Goal: Task Accomplishment & Management: Manage account settings

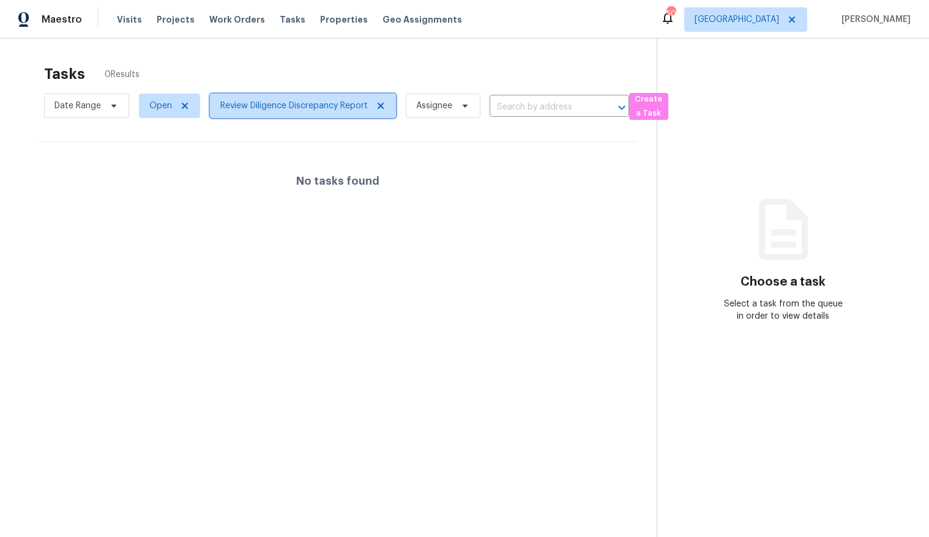
click at [276, 103] on span "Review Diligence Discrepancy Report" at bounding box center [294, 106] width 148 height 12
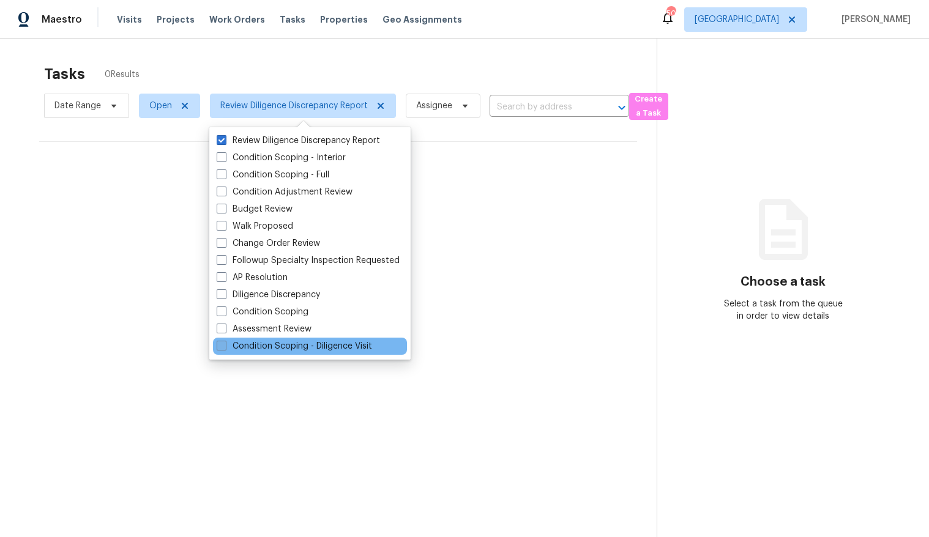
click at [222, 350] on span at bounding box center [222, 346] width 10 height 10
click at [222, 348] on input "Condition Scoping - Diligence Visit" at bounding box center [221, 344] width 8 height 8
checkbox input "true"
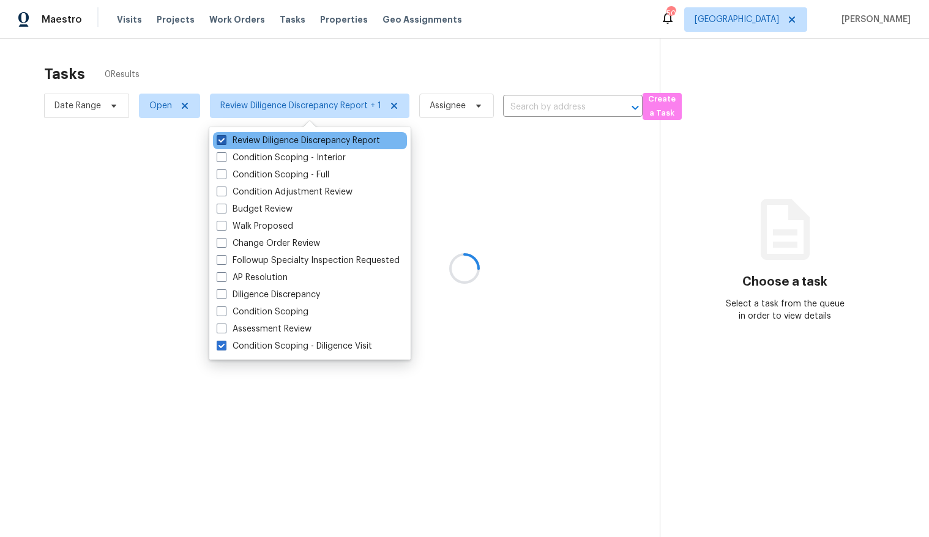
click at [223, 141] on span at bounding box center [222, 140] width 10 height 10
click at [223, 141] on input "Review Diligence Discrepancy Report" at bounding box center [221, 139] width 8 height 8
checkbox input "false"
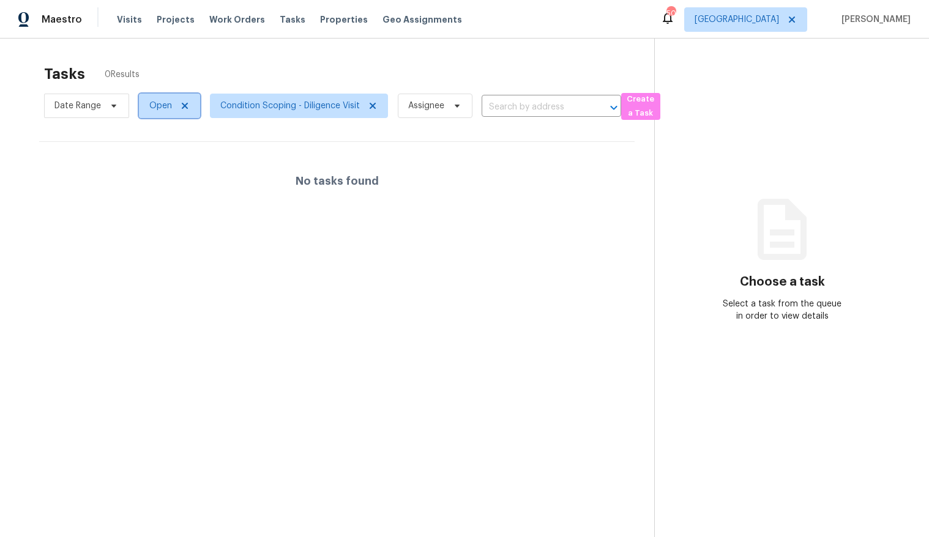
click at [165, 108] on span "Open" at bounding box center [160, 106] width 23 height 12
click at [149, 159] on span at bounding box center [151, 157] width 10 height 10
click at [149, 159] on input "Closed" at bounding box center [150, 156] width 8 height 8
checkbox input "true"
click at [217, 77] on div "Tasks 0 Results" at bounding box center [351, 74] width 614 height 32
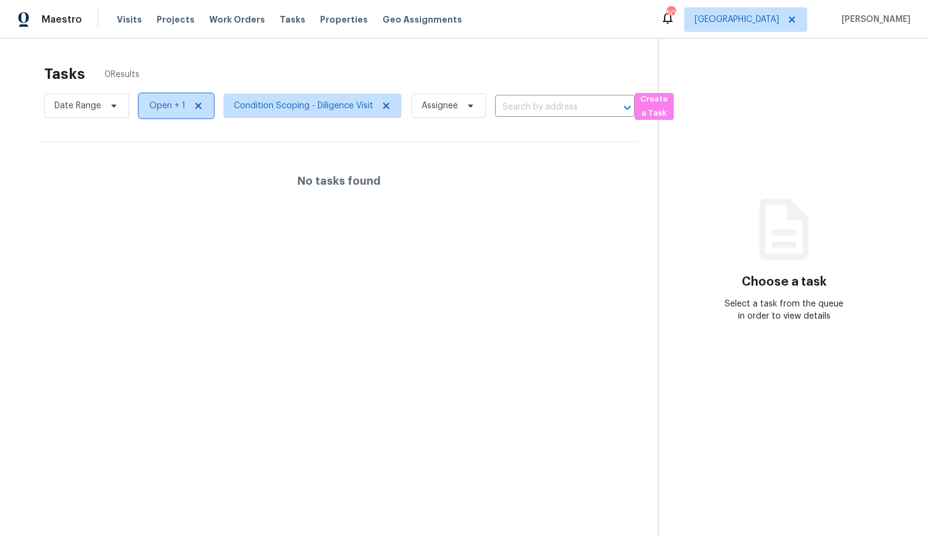
click at [180, 101] on span "Open + 1" at bounding box center [167, 106] width 36 height 12
click at [166, 171] on label "Blocked" at bounding box center [170, 175] width 48 height 12
click at [154, 171] on input "Blocked" at bounding box center [150, 173] width 8 height 8
checkbox input "true"
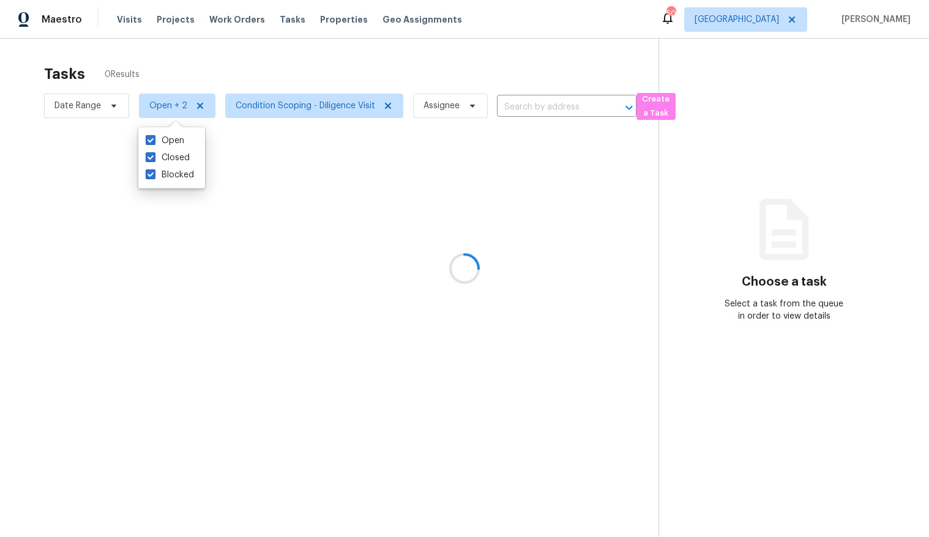
click at [264, 57] on div at bounding box center [464, 268] width 929 height 537
click at [734, 21] on div at bounding box center [464, 268] width 929 height 537
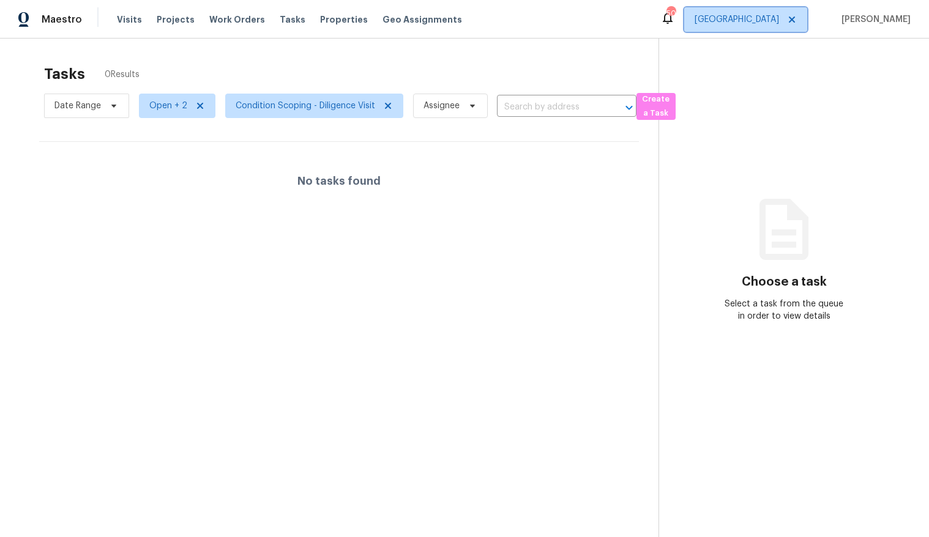
click at [734, 18] on span "Dallas" at bounding box center [737, 19] width 84 height 12
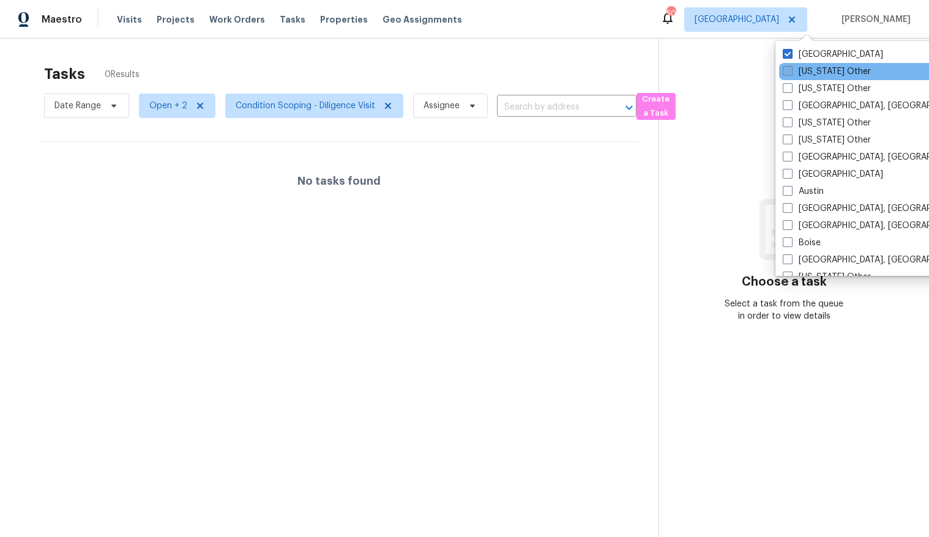
click at [734, 69] on span at bounding box center [788, 71] width 10 height 10
click at [734, 69] on input "Alabama Other" at bounding box center [787, 69] width 8 height 8
checkbox input "true"
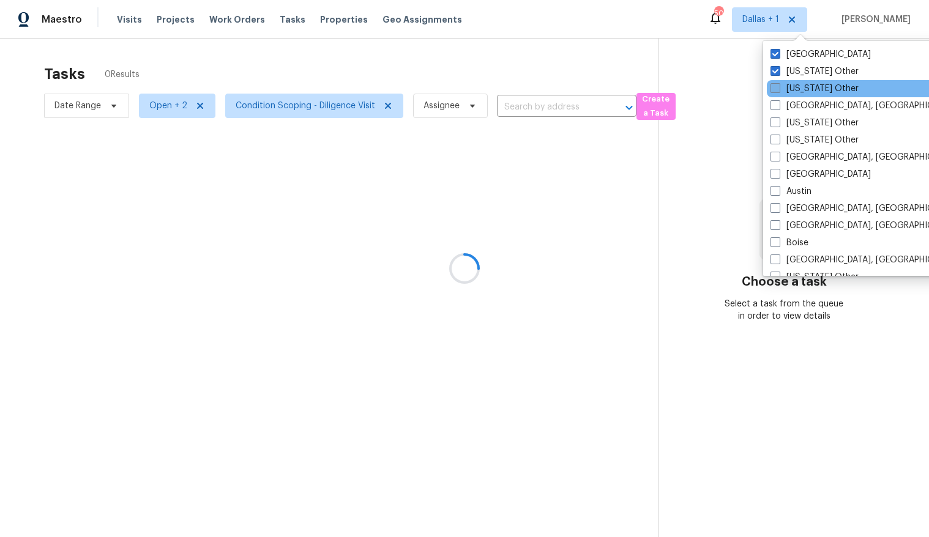
click at [734, 86] on label "Alaska Other" at bounding box center [815, 89] width 88 height 12
click at [734, 86] on input "Alaska Other" at bounding box center [775, 87] width 8 height 8
checkbox input "true"
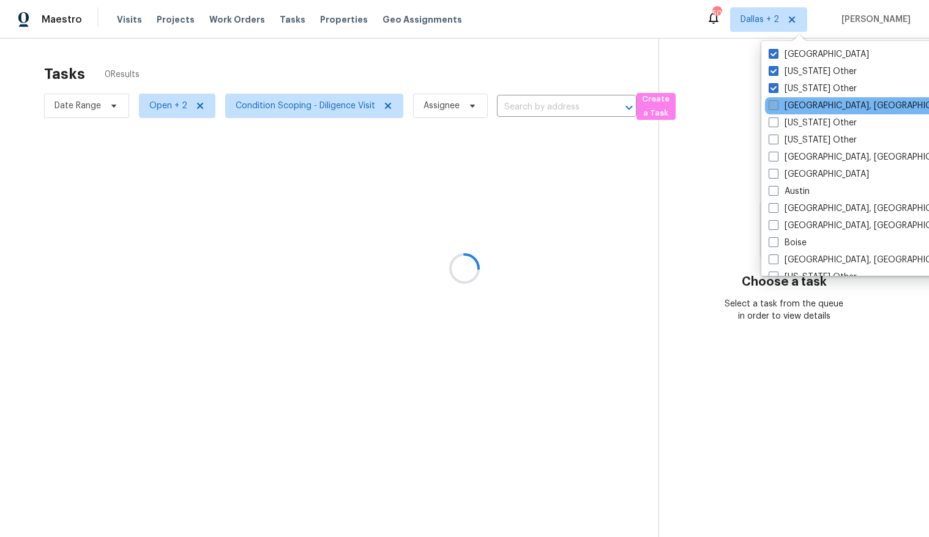
click at [734, 103] on span at bounding box center [774, 105] width 10 height 10
click at [734, 103] on input "Albuquerque, NM" at bounding box center [773, 104] width 8 height 8
checkbox input "true"
click at [734, 124] on span at bounding box center [774, 123] width 10 height 10
click at [734, 124] on input "Arizona Other" at bounding box center [773, 121] width 8 height 8
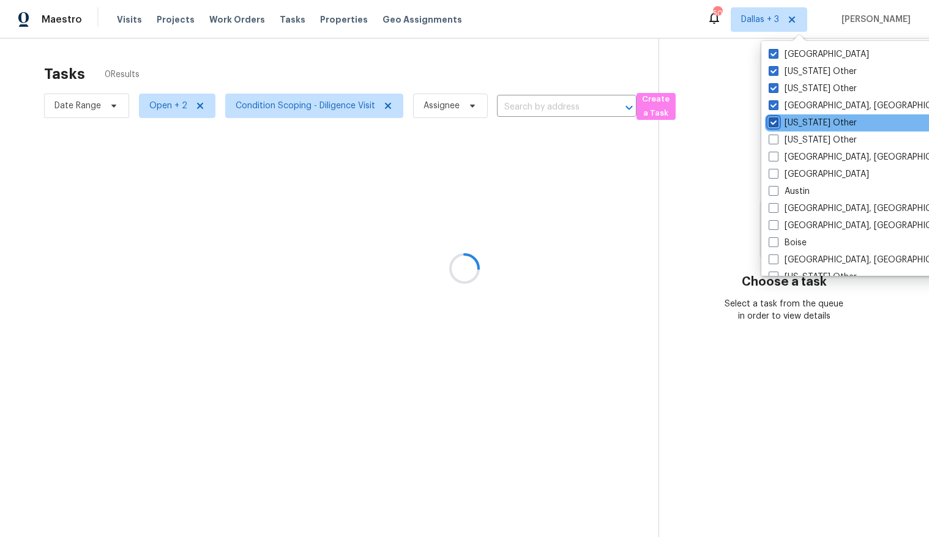
checkbox input "true"
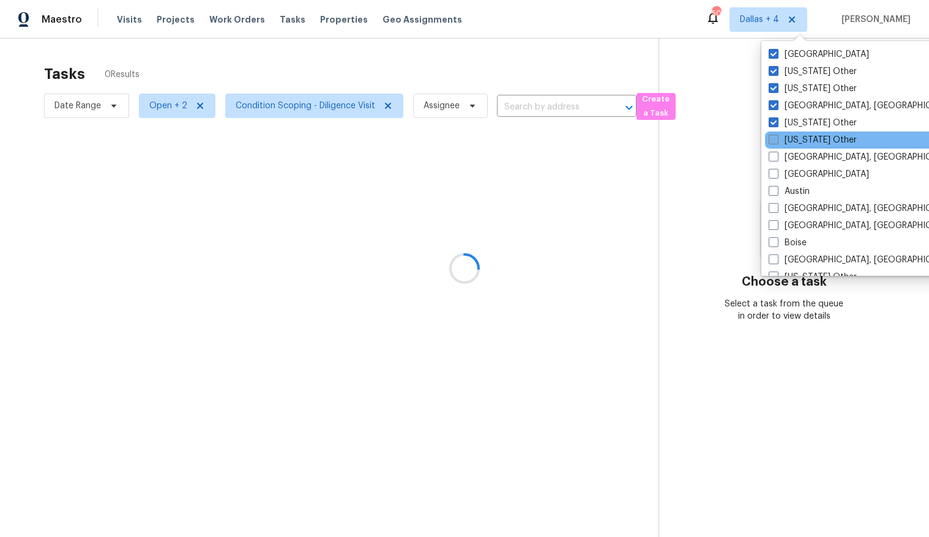
click at [734, 143] on span at bounding box center [774, 140] width 10 height 10
click at [734, 142] on input "Arkansas Other" at bounding box center [773, 138] width 8 height 8
checkbox input "true"
click at [734, 157] on span at bounding box center [774, 157] width 10 height 10
click at [734, 157] on input "Asheville, NC" at bounding box center [773, 155] width 8 height 8
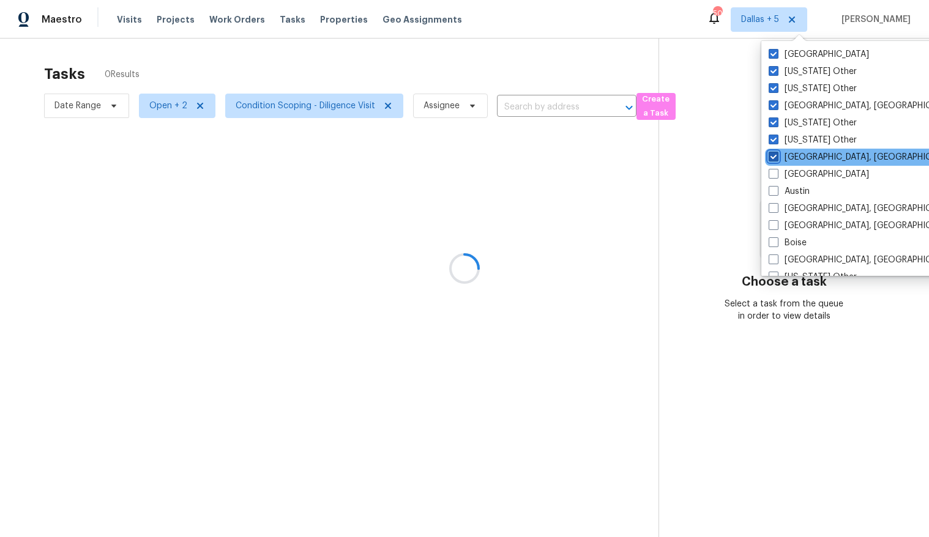
checkbox input "true"
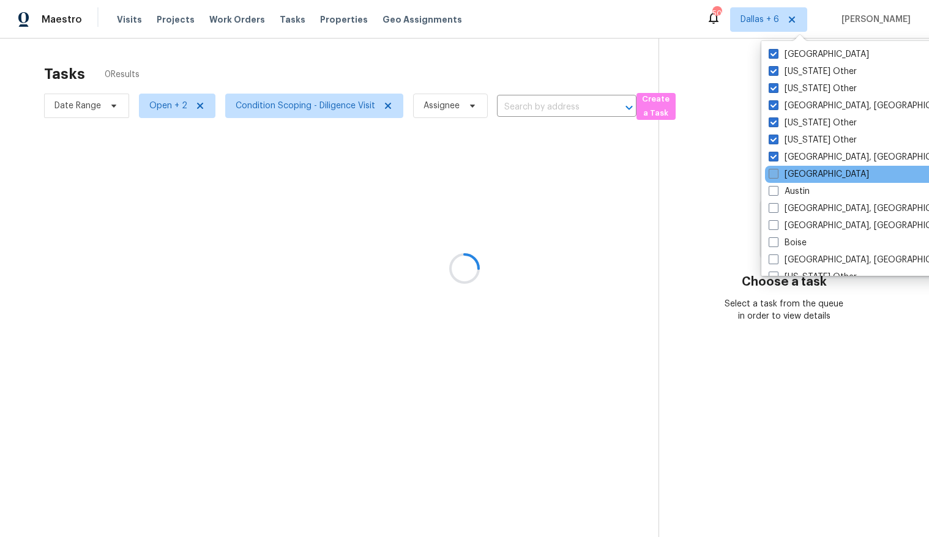
click at [734, 179] on label "Atlanta" at bounding box center [819, 174] width 100 height 12
click at [734, 176] on input "Atlanta" at bounding box center [773, 172] width 8 height 8
checkbox input "true"
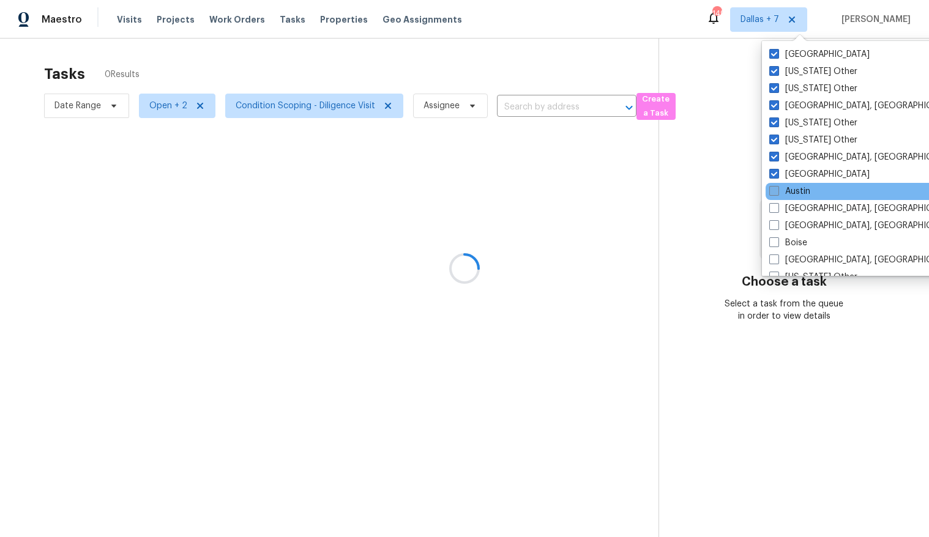
click at [734, 190] on span at bounding box center [774, 191] width 10 height 10
click at [734, 190] on input "Austin" at bounding box center [773, 189] width 8 height 8
checkbox input "true"
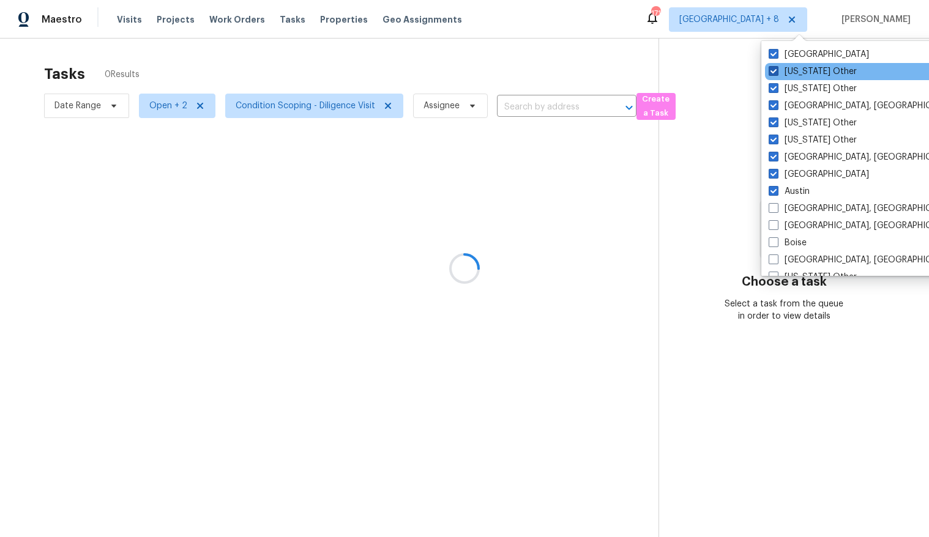
click at [734, 76] on span at bounding box center [774, 71] width 10 height 10
click at [734, 73] on input "Alabama Other" at bounding box center [773, 69] width 8 height 8
checkbox input "false"
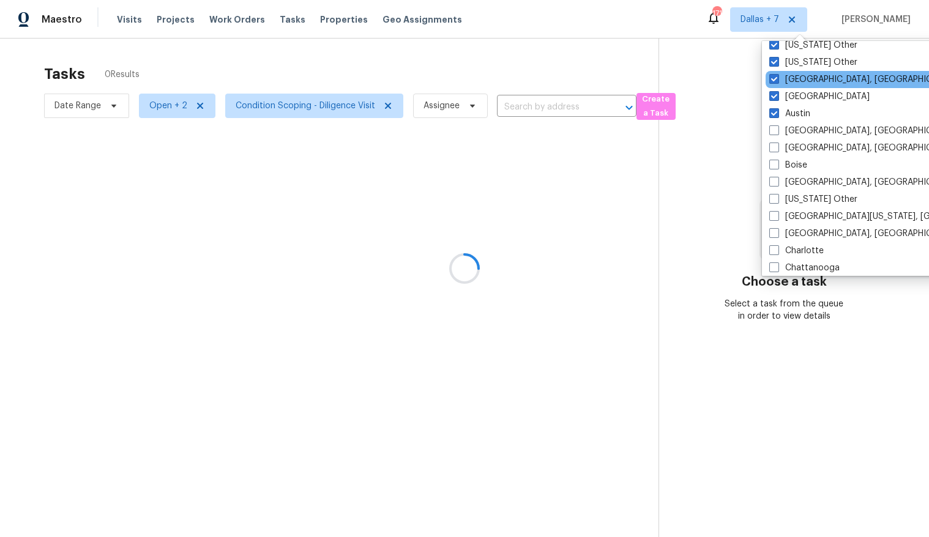
scroll to position [84, 0]
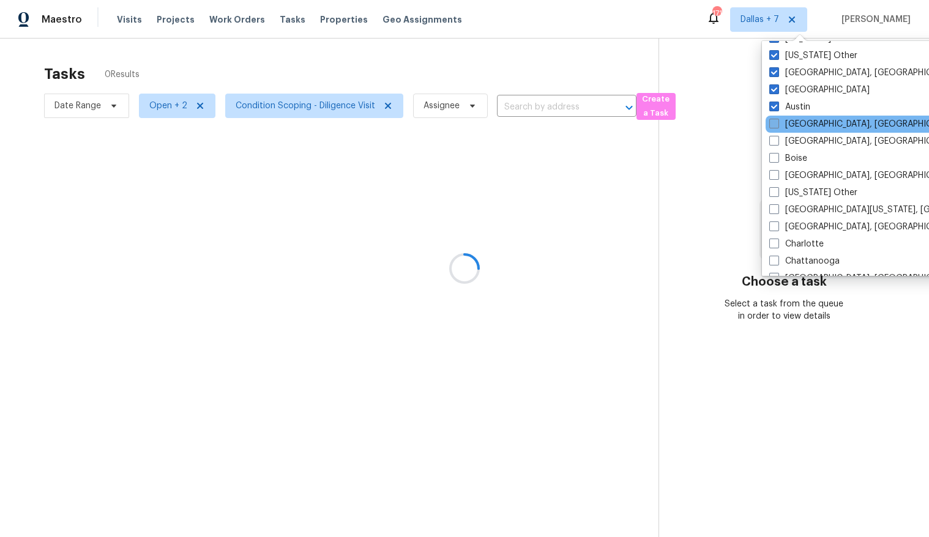
click at [734, 125] on span at bounding box center [774, 124] width 10 height 10
click at [734, 125] on input "Baltimore, MD" at bounding box center [773, 122] width 8 height 8
checkbox input "true"
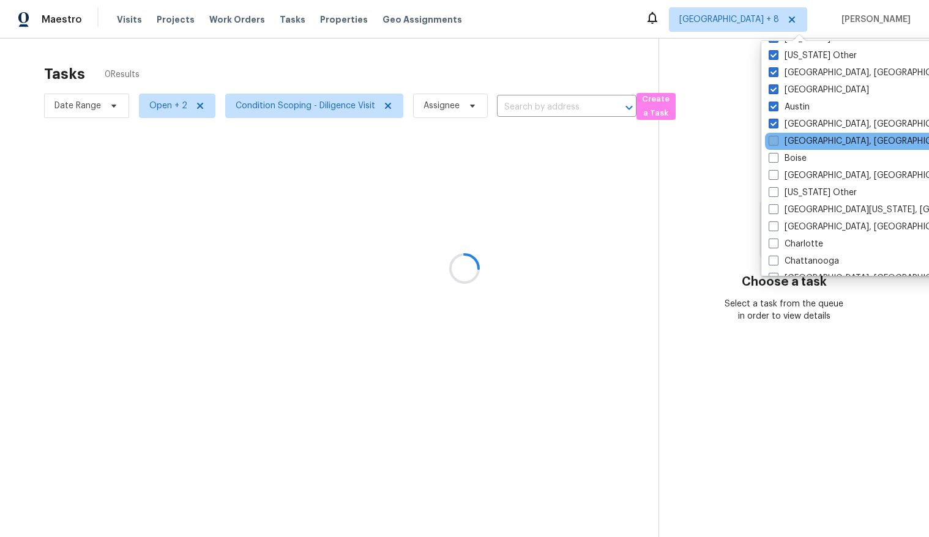
click at [734, 141] on span at bounding box center [774, 141] width 10 height 10
click at [734, 141] on input "Birmingham, AL" at bounding box center [773, 139] width 8 height 8
checkbox input "true"
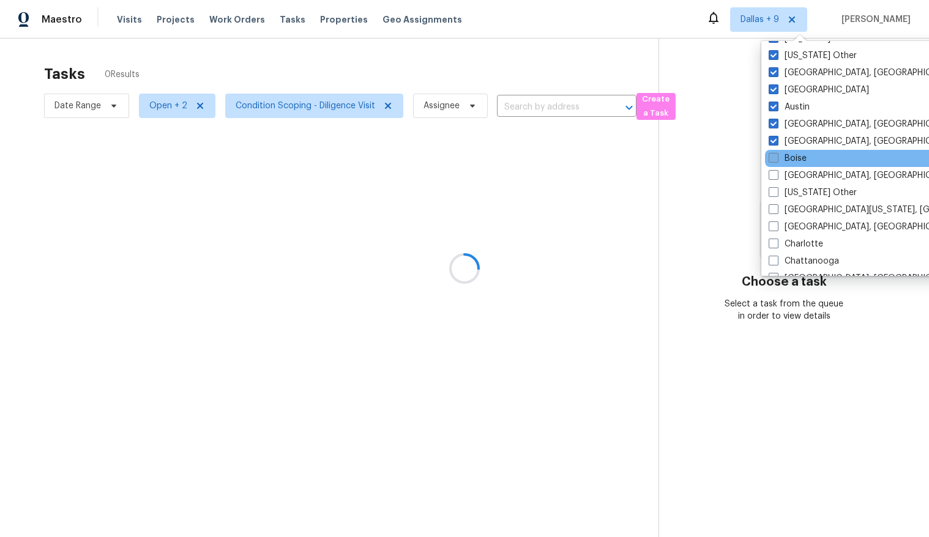
click at [734, 159] on span at bounding box center [774, 158] width 10 height 10
click at [734, 159] on input "Boise" at bounding box center [773, 156] width 8 height 8
checkbox input "true"
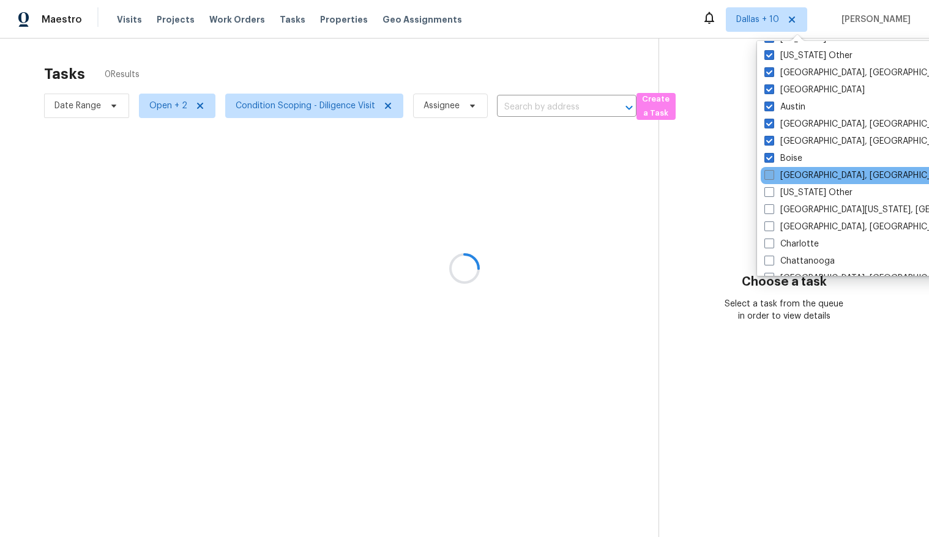
click at [734, 173] on span at bounding box center [770, 175] width 10 height 10
click at [734, 173] on input "Boston, MA" at bounding box center [769, 174] width 8 height 8
checkbox input "true"
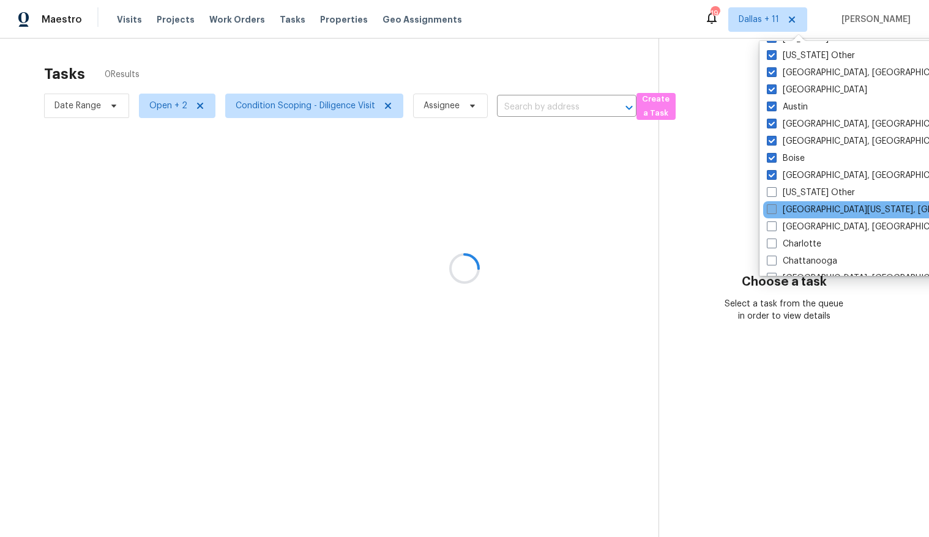
click at [734, 206] on span at bounding box center [772, 209] width 10 height 10
click at [734, 206] on input "Central California, CA" at bounding box center [771, 208] width 8 height 8
checkbox input "true"
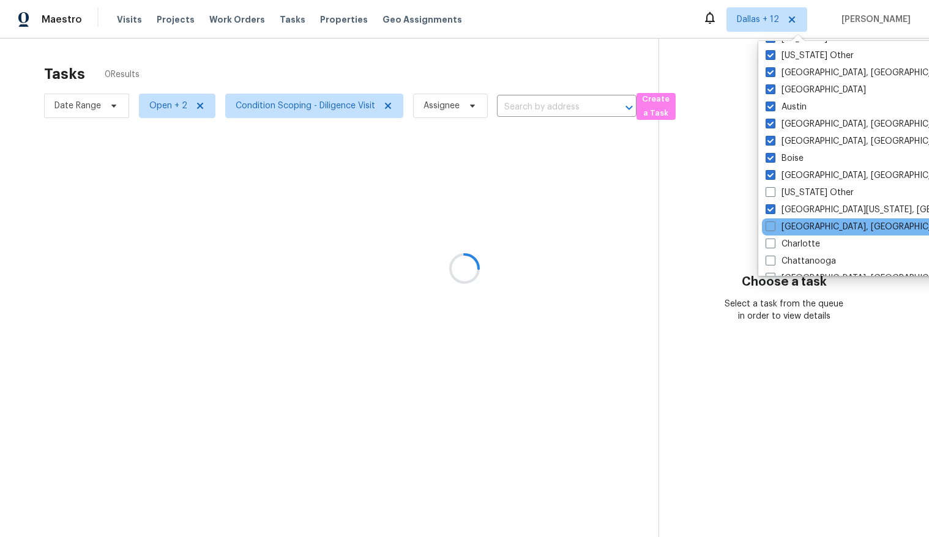
click at [734, 225] on div "Charleston, SC" at bounding box center [885, 227] width 247 height 17
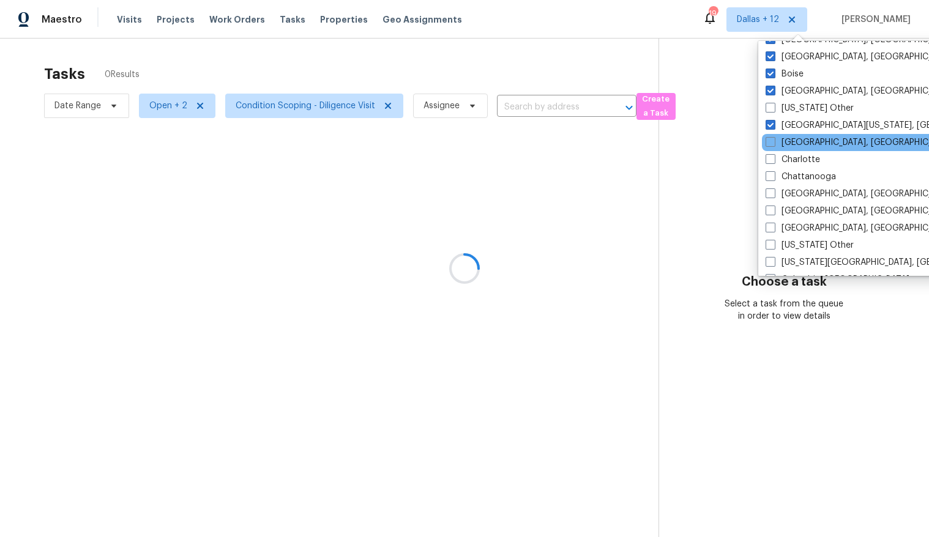
scroll to position [178, 0]
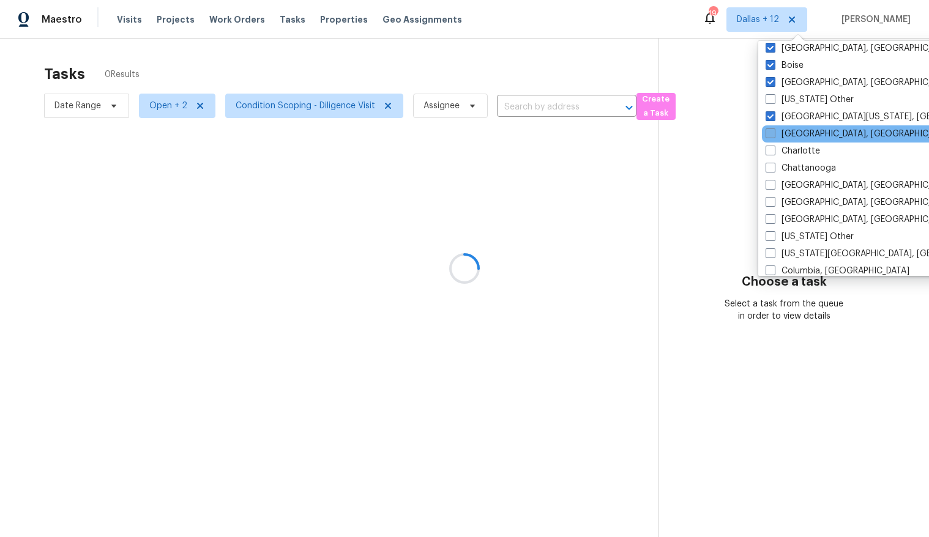
click at [734, 135] on span at bounding box center [771, 134] width 10 height 10
click at [734, 135] on input "Charleston, SC" at bounding box center [770, 132] width 8 height 8
checkbox input "true"
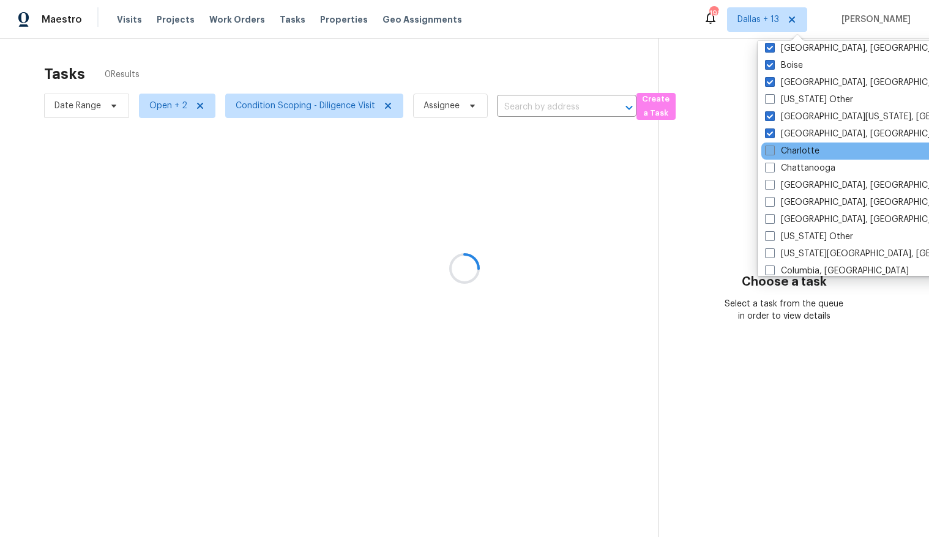
click at [734, 148] on span at bounding box center [770, 151] width 10 height 10
click at [734, 148] on input "Charlotte" at bounding box center [769, 149] width 8 height 8
checkbox input "true"
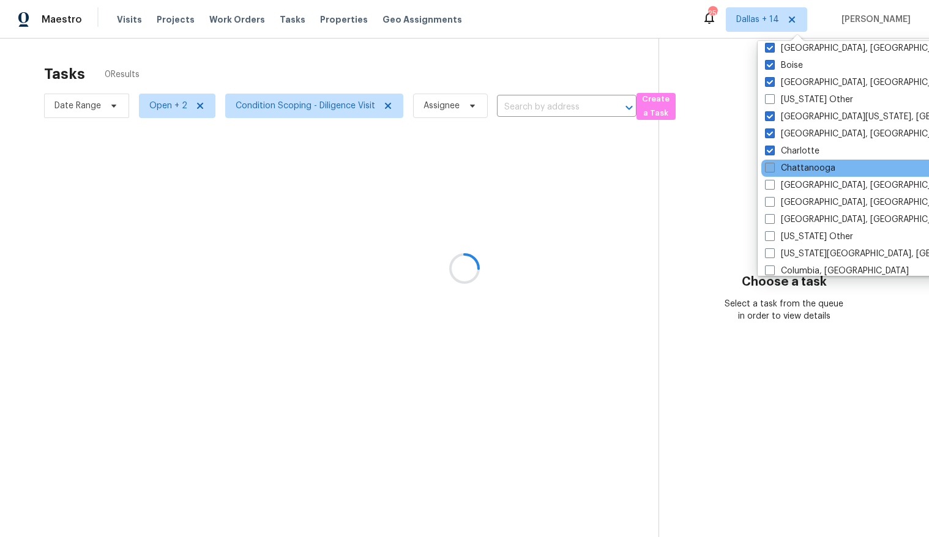
click at [734, 168] on span at bounding box center [770, 168] width 10 height 10
click at [734, 168] on input "Chattanooga" at bounding box center [769, 166] width 8 height 8
checkbox input "true"
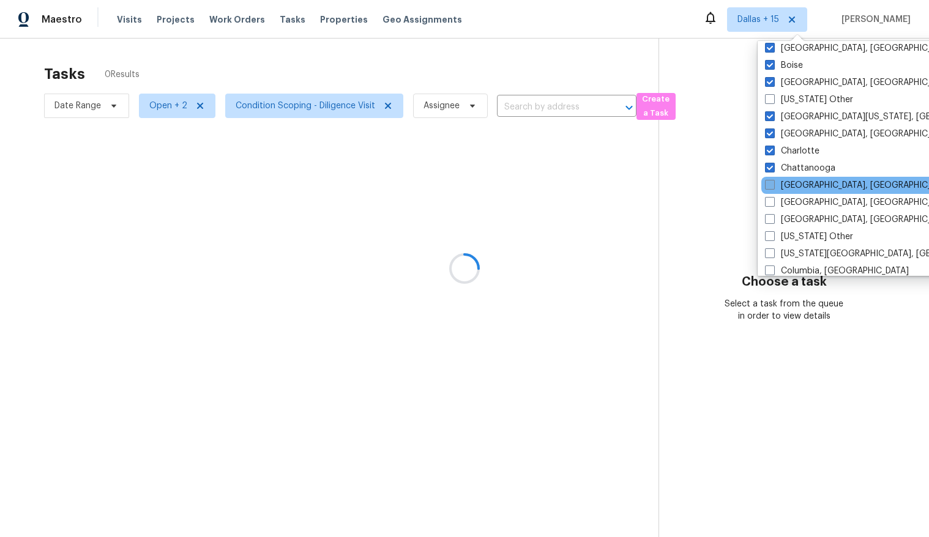
click at [734, 182] on span at bounding box center [770, 185] width 10 height 10
click at [734, 182] on input "Chicago, IL" at bounding box center [769, 183] width 8 height 8
checkbox input "true"
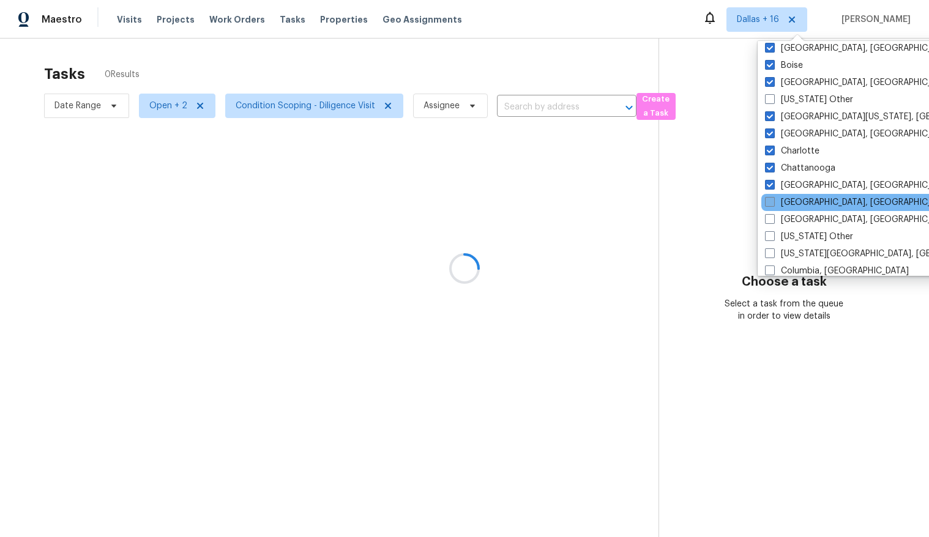
click at [734, 197] on span at bounding box center [770, 202] width 10 height 10
click at [734, 197] on input "Cincinnati, OH" at bounding box center [769, 200] width 8 height 8
checkbox input "true"
click at [734, 221] on span at bounding box center [771, 219] width 10 height 10
click at [734, 221] on input "Cleveland, OH" at bounding box center [770, 218] width 8 height 8
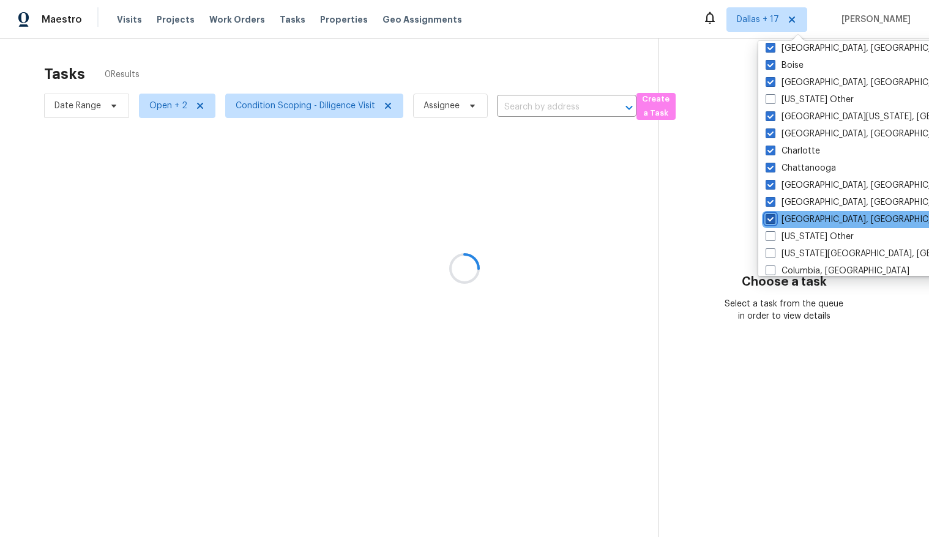
checkbox input "true"
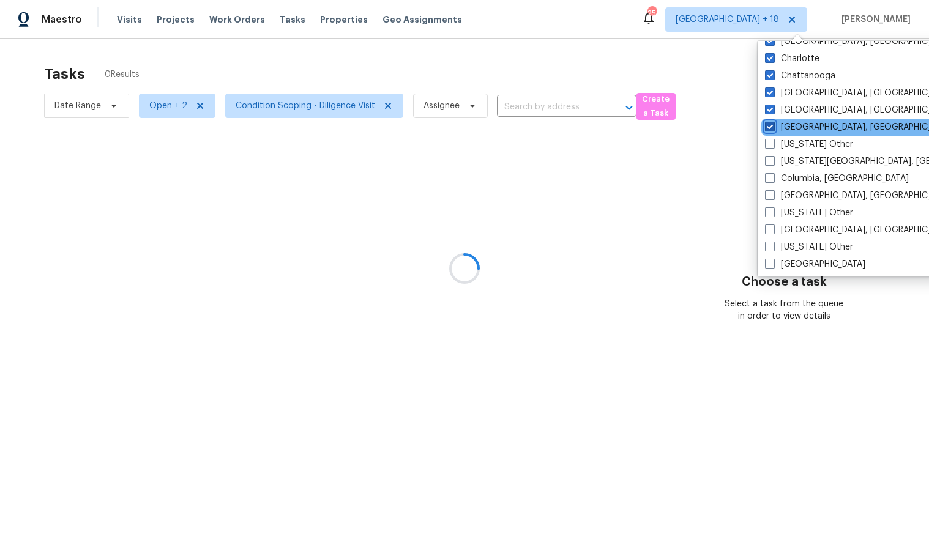
scroll to position [283, 0]
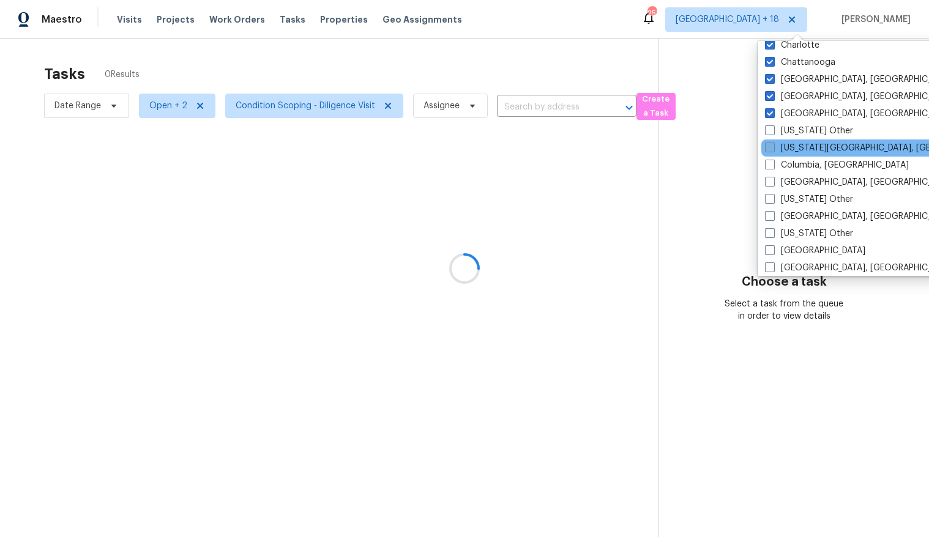
click at [734, 148] on span at bounding box center [770, 148] width 10 height 10
click at [734, 148] on input "Colorado Springs, CO" at bounding box center [769, 146] width 8 height 8
checkbox input "true"
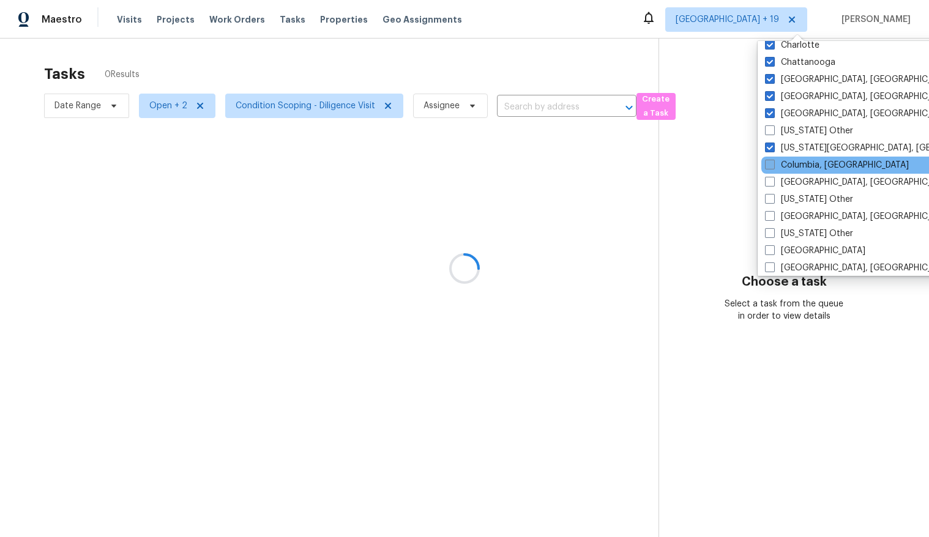
click at [734, 163] on span at bounding box center [770, 165] width 10 height 10
click at [734, 163] on input "Columbia, SC" at bounding box center [769, 163] width 8 height 8
checkbox input "true"
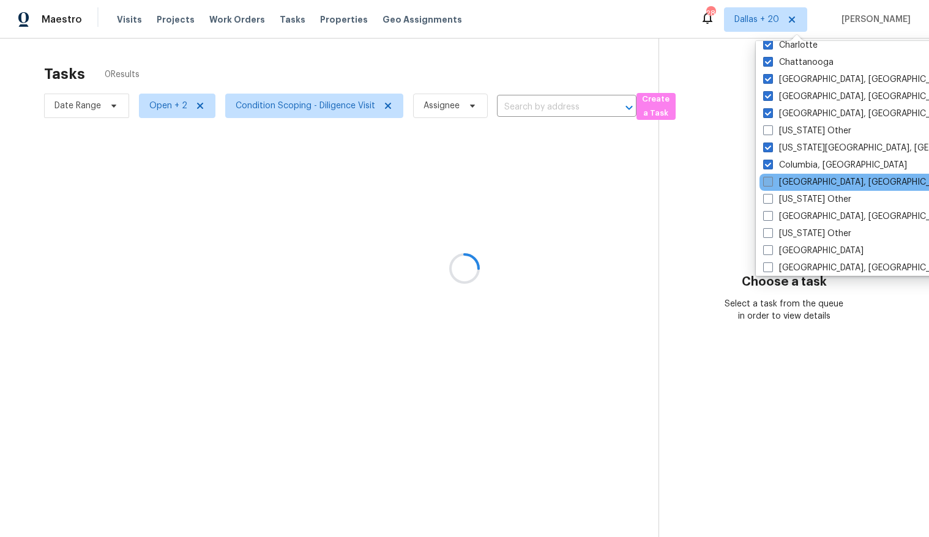
click at [734, 180] on span at bounding box center [768, 182] width 10 height 10
click at [734, 180] on input "Columbus, OH" at bounding box center [767, 180] width 8 height 8
checkbox input "true"
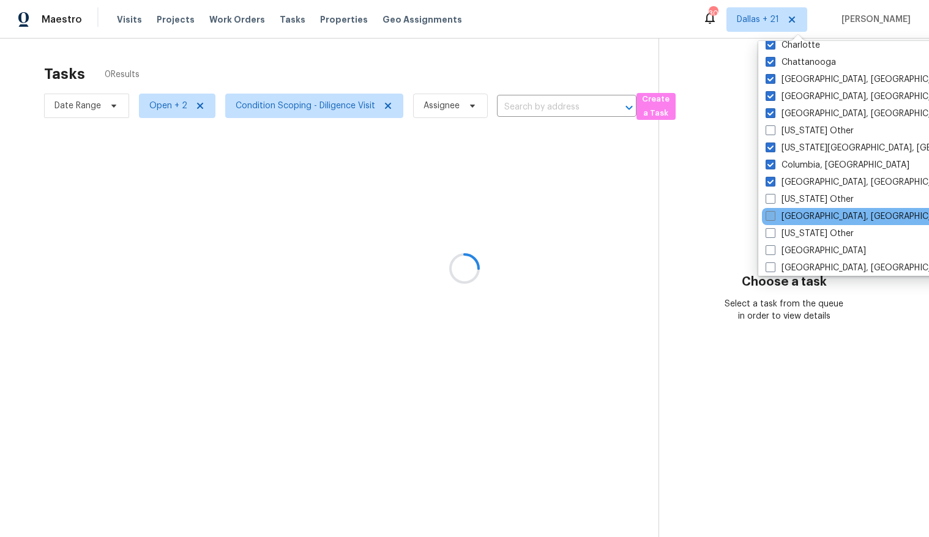
click at [734, 215] on span at bounding box center [771, 216] width 10 height 10
click at [734, 215] on input "Corpus Christi, TX" at bounding box center [770, 215] width 8 height 8
checkbox input "true"
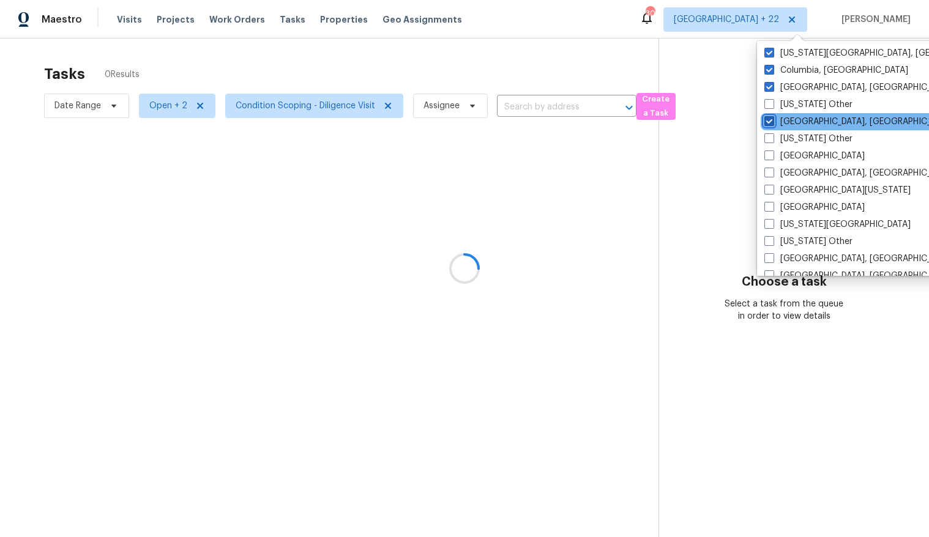
scroll to position [385, 0]
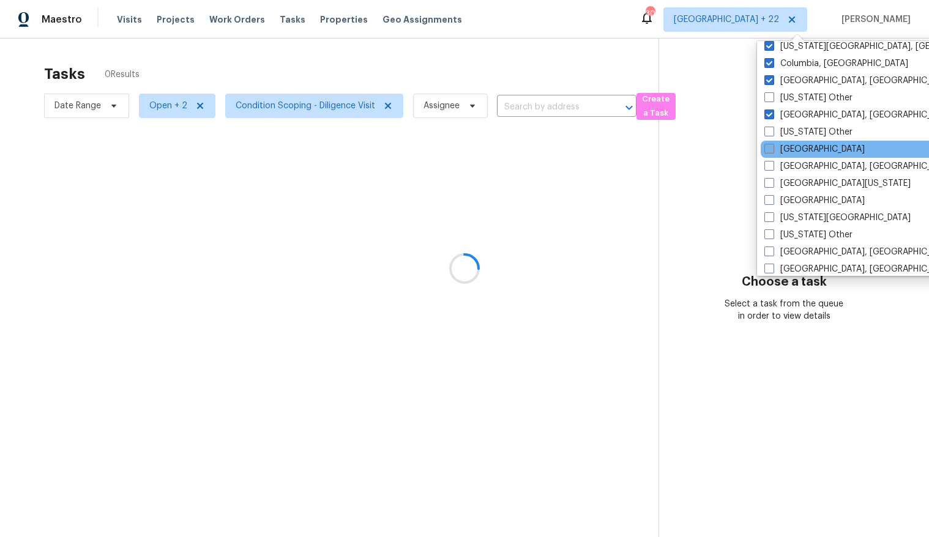
click at [734, 143] on label "Denver" at bounding box center [815, 149] width 100 height 12
click at [734, 143] on input "Denver" at bounding box center [769, 147] width 8 height 8
checkbox input "true"
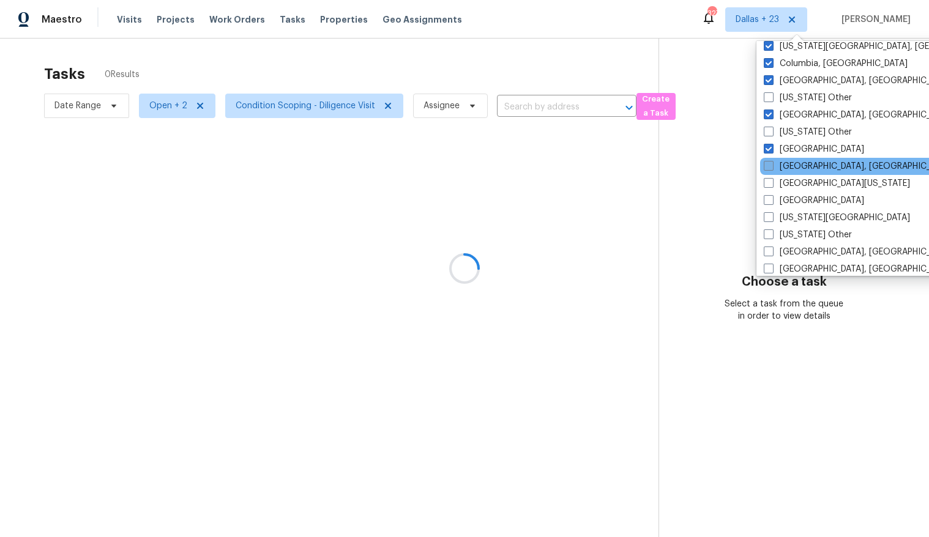
click at [734, 163] on span at bounding box center [769, 166] width 10 height 10
click at [734, 163] on input "Detroit, MI" at bounding box center [768, 164] width 8 height 8
checkbox input "true"
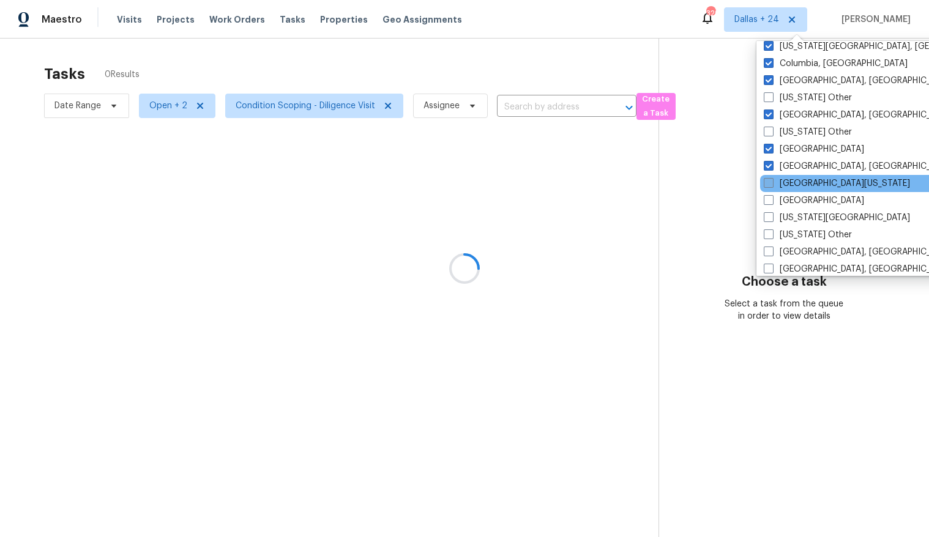
click at [734, 179] on span at bounding box center [769, 183] width 10 height 10
click at [734, 179] on input "East Texas" at bounding box center [768, 182] width 8 height 8
checkbox input "true"
click at [734, 201] on span at bounding box center [769, 200] width 10 height 10
click at [734, 201] on input "El Paso" at bounding box center [768, 199] width 8 height 8
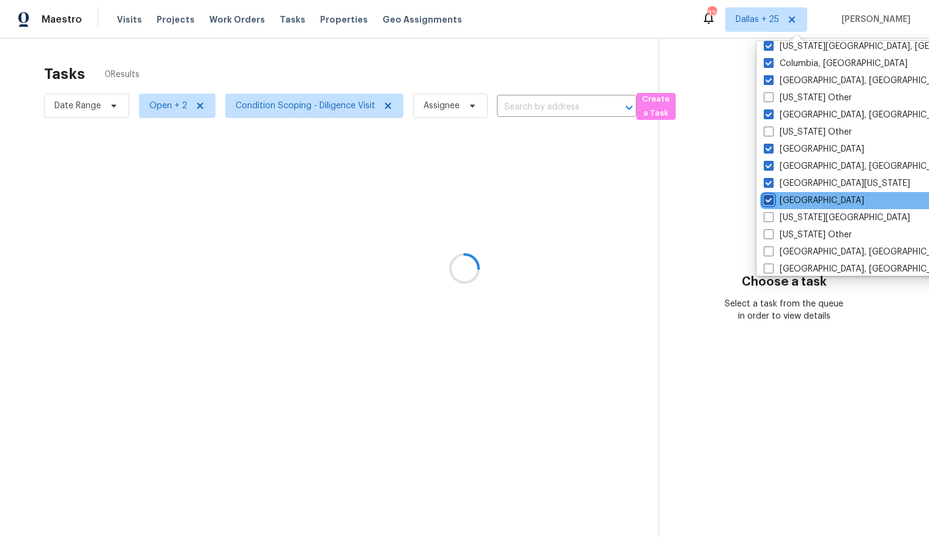
checkbox input "true"
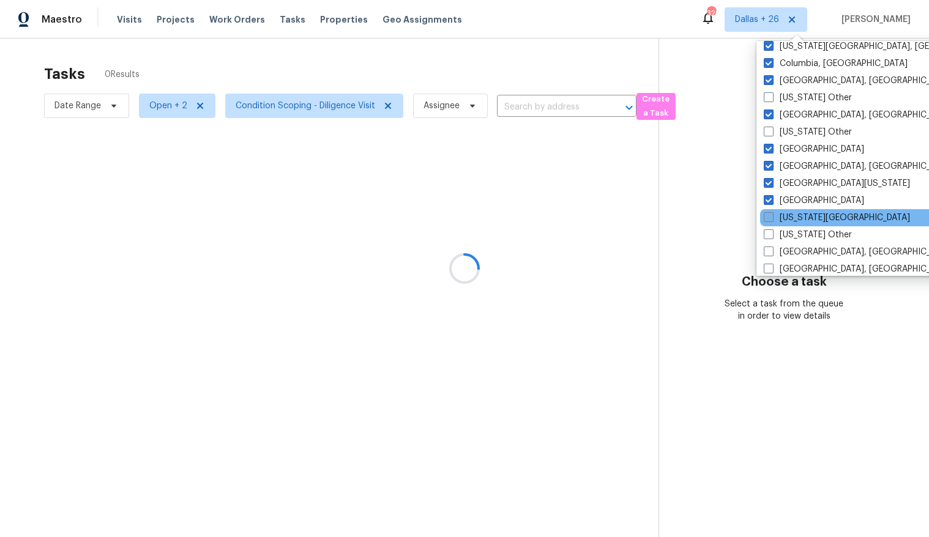
click at [734, 216] on span at bounding box center [769, 217] width 10 height 10
click at [734, 216] on input "Florida Panhandle" at bounding box center [768, 216] width 8 height 8
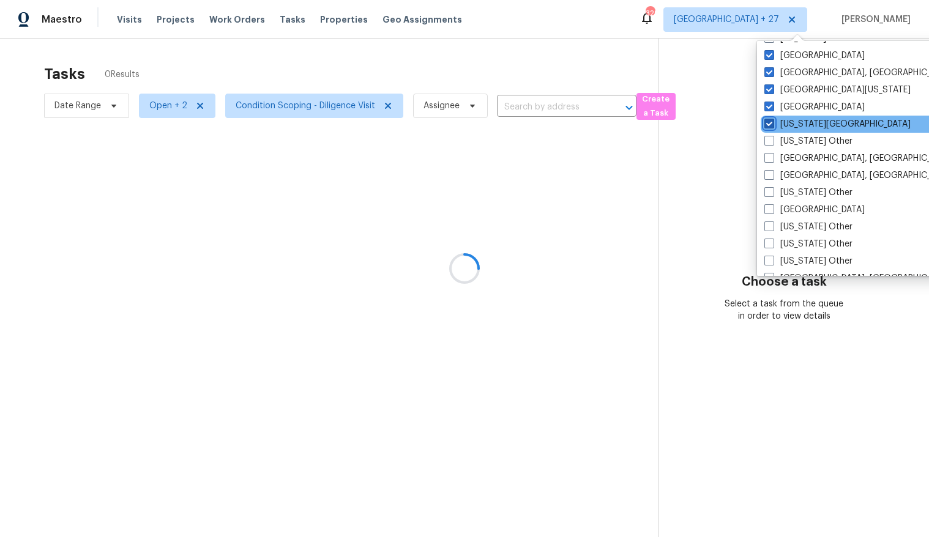
scroll to position [482, 0]
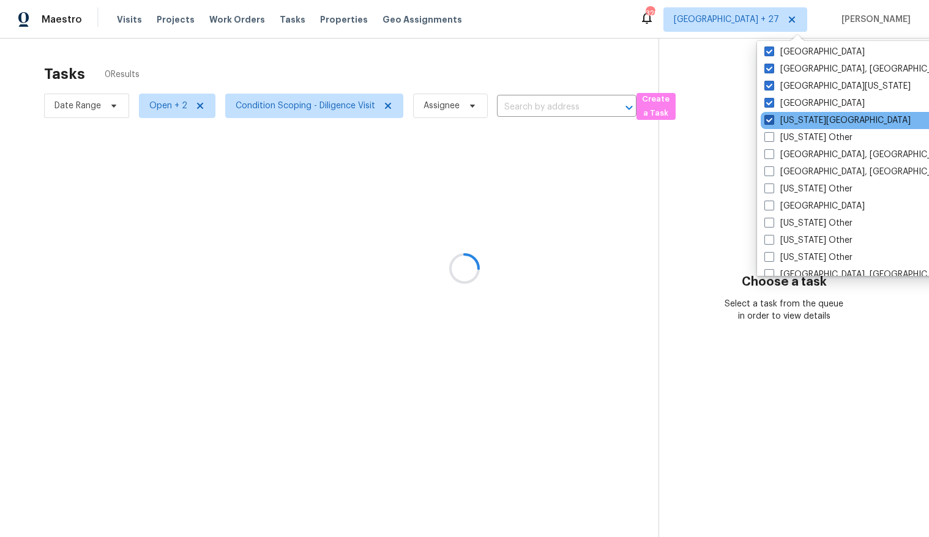
click at [734, 119] on span at bounding box center [770, 120] width 10 height 10
click at [734, 119] on input "Florida Panhandle" at bounding box center [769, 118] width 8 height 8
checkbox input "false"
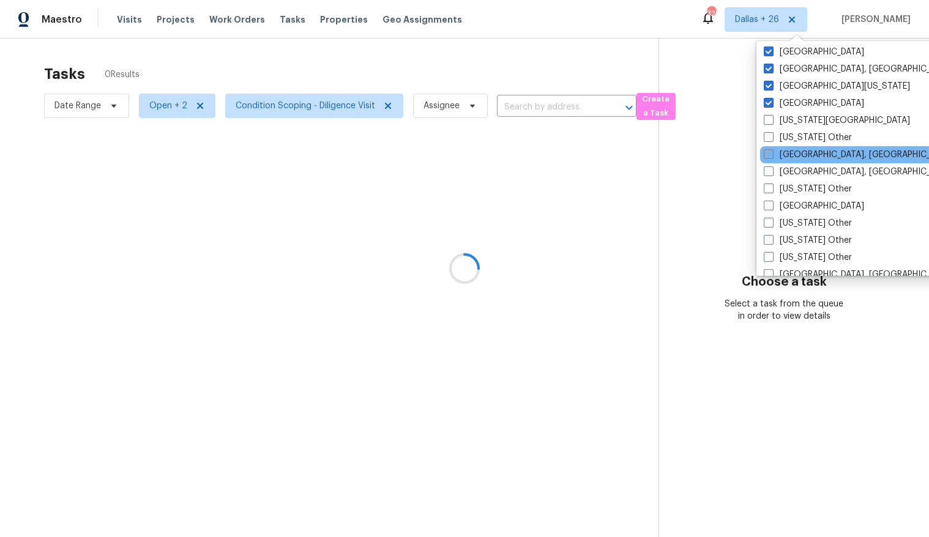
click at [734, 154] on span at bounding box center [769, 154] width 10 height 10
click at [734, 154] on input "Greensboro, NC" at bounding box center [768, 153] width 8 height 8
checkbox input "true"
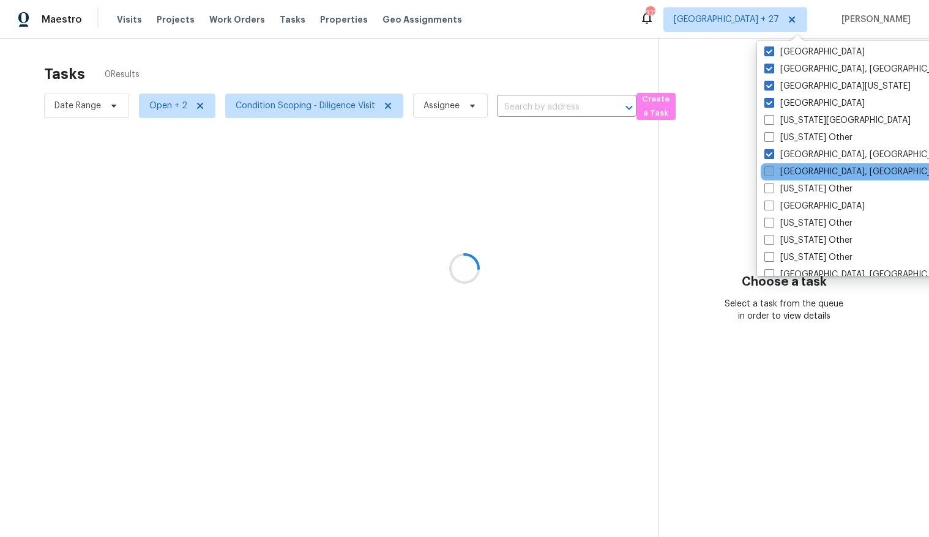
click at [734, 170] on span at bounding box center [770, 172] width 10 height 10
click at [734, 170] on input "Greenville, SC" at bounding box center [769, 170] width 8 height 8
checkbox input "true"
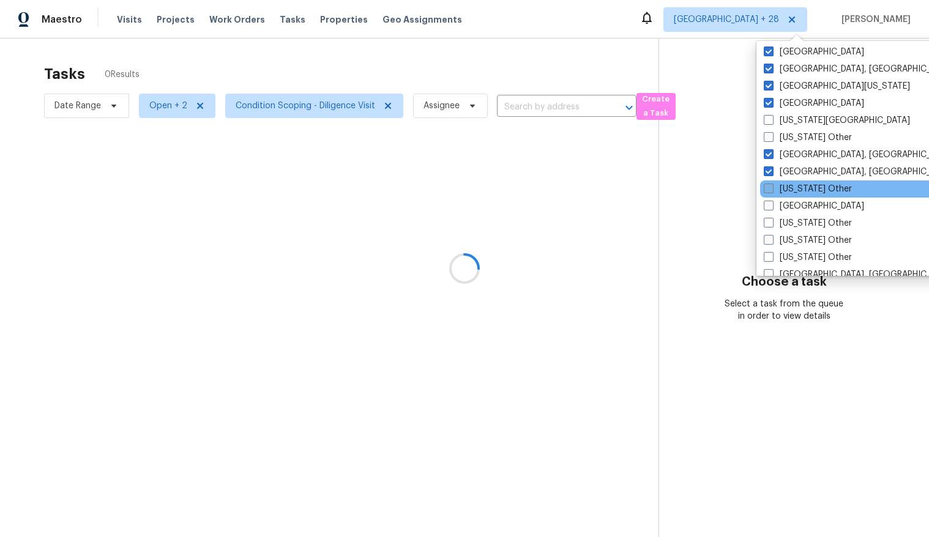
click at [734, 187] on span at bounding box center [769, 189] width 10 height 10
click at [734, 187] on input "Hawaii Other" at bounding box center [768, 187] width 8 height 8
click at [734, 187] on span at bounding box center [769, 189] width 10 height 10
click at [734, 187] on input "Hawaii Other" at bounding box center [768, 187] width 8 height 8
checkbox input "false"
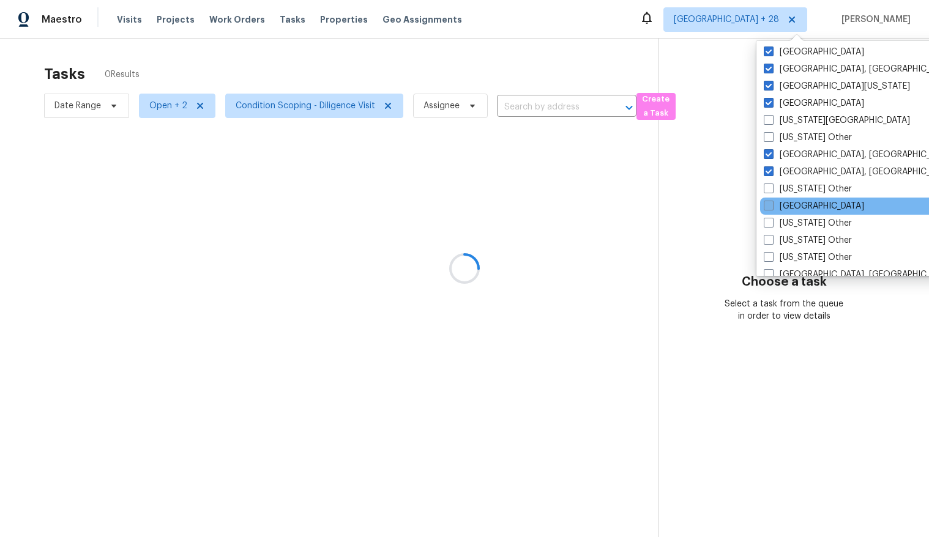
click at [734, 200] on label "Houston" at bounding box center [814, 206] width 100 height 12
click at [734, 200] on input "Houston" at bounding box center [768, 204] width 8 height 8
checkbox input "true"
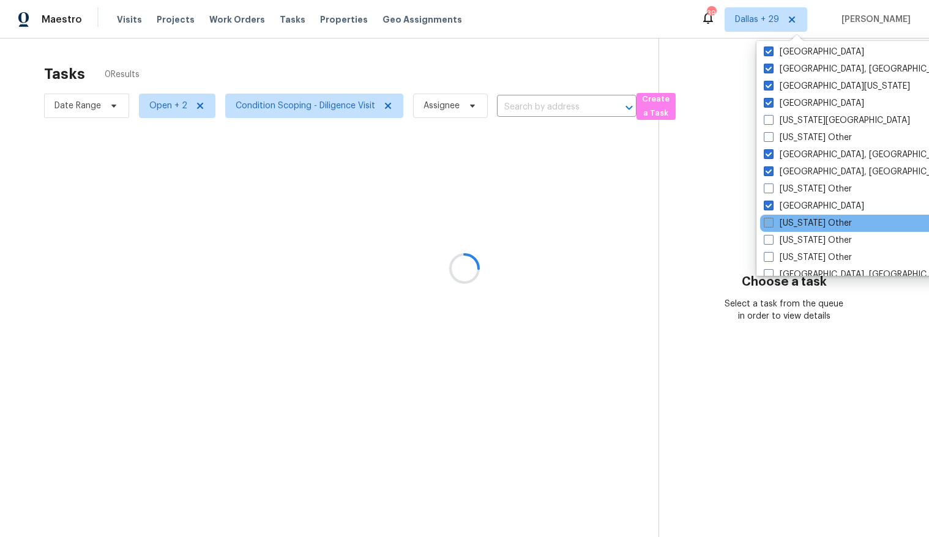
click at [734, 223] on span at bounding box center [769, 223] width 10 height 10
click at [734, 223] on input "Idaho Other" at bounding box center [768, 221] width 8 height 8
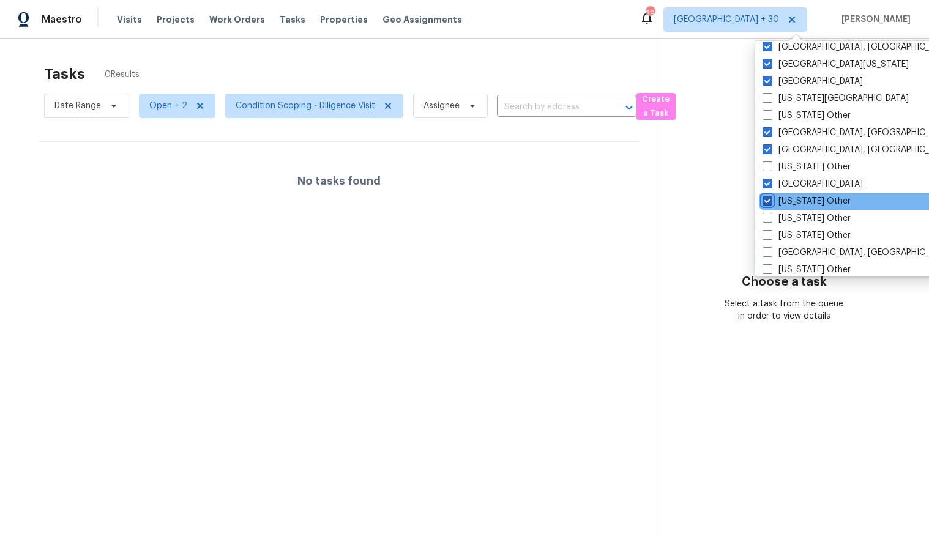
scroll to position [507, 0]
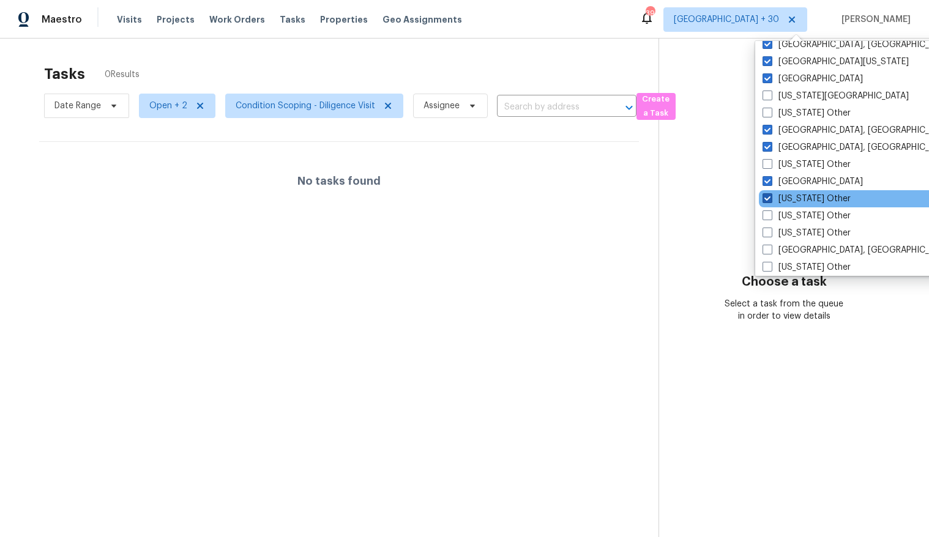
click at [734, 200] on span at bounding box center [768, 198] width 10 height 10
click at [734, 200] on input "Idaho Other" at bounding box center [767, 197] width 8 height 8
checkbox input "false"
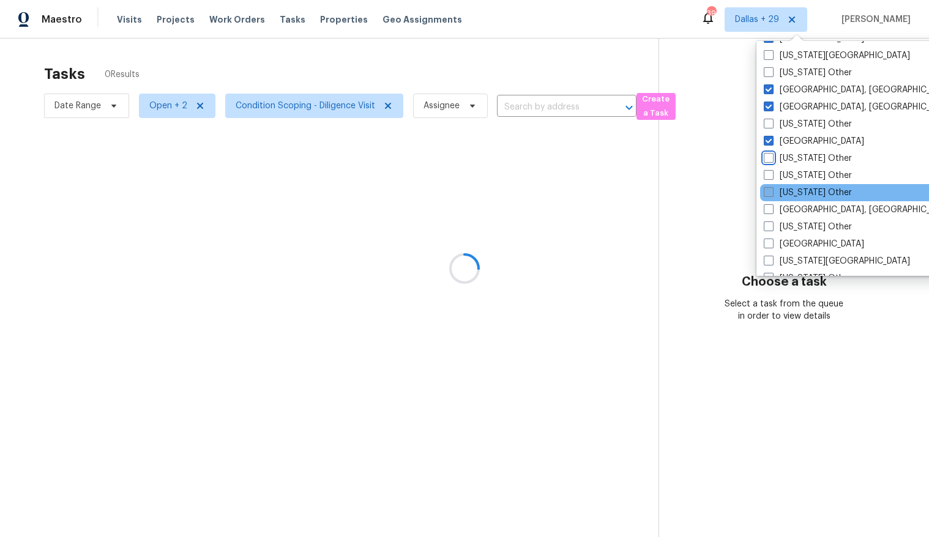
scroll to position [551, 0]
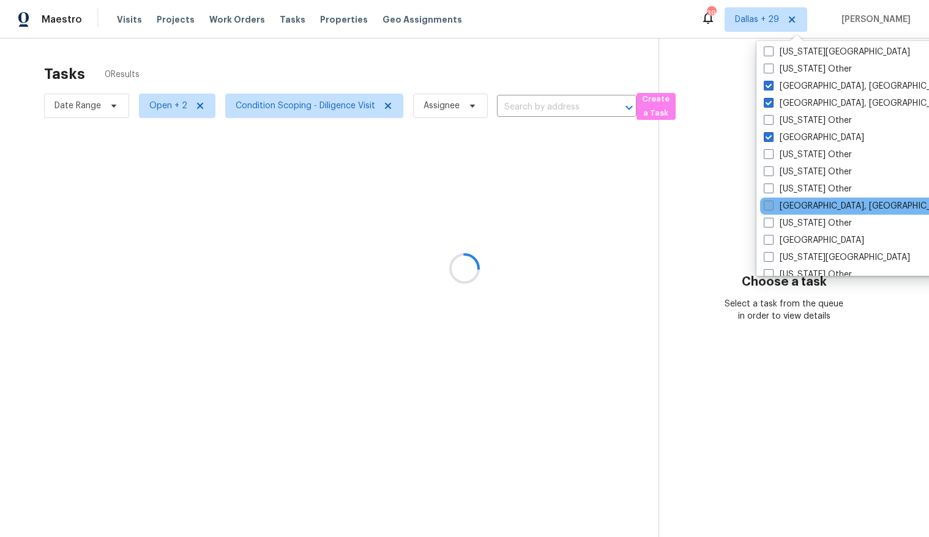
click at [734, 206] on label "Indianapolis, IN" at bounding box center [859, 206] width 190 height 12
click at [734, 206] on input "Indianapolis, IN" at bounding box center [768, 204] width 8 height 8
checkbox input "true"
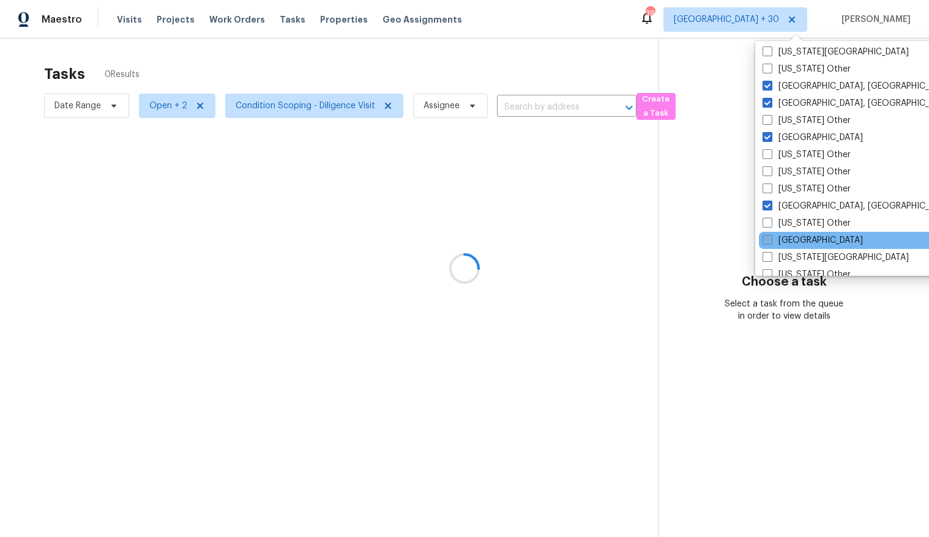
click at [734, 236] on span at bounding box center [768, 240] width 10 height 10
click at [734, 236] on input "Jacksonville" at bounding box center [767, 238] width 8 height 8
checkbox input "true"
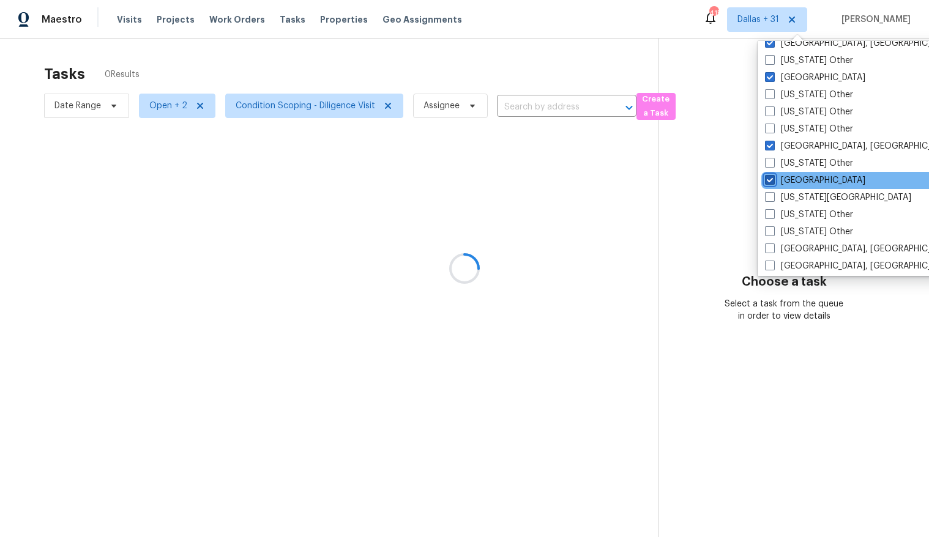
scroll to position [619, 0]
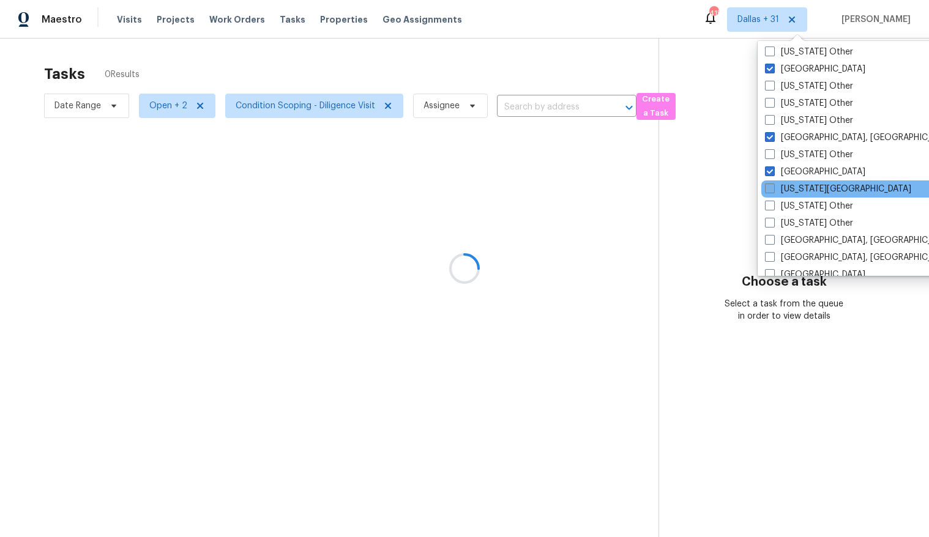
click at [734, 187] on span at bounding box center [770, 189] width 10 height 10
click at [734, 187] on input "Kansas City" at bounding box center [769, 187] width 8 height 8
checkbox input "true"
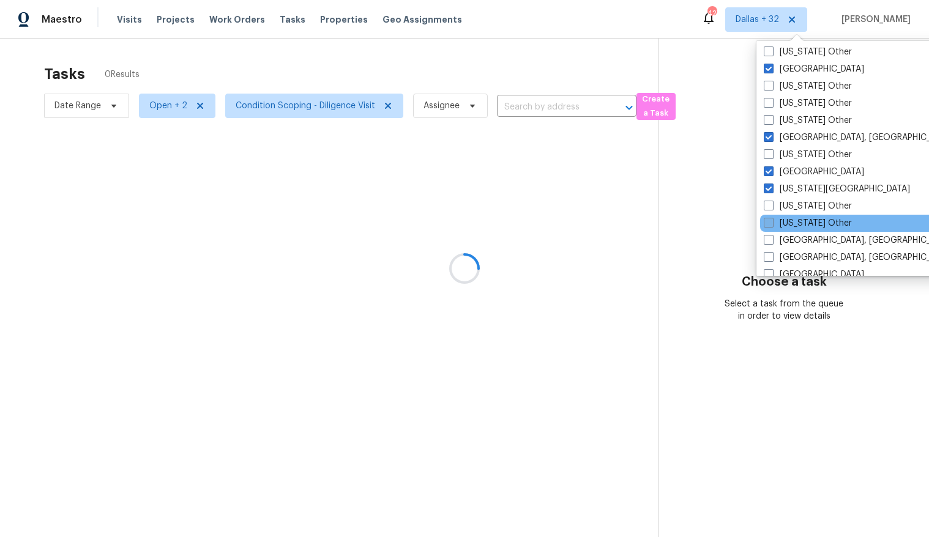
click at [734, 217] on label "Kentucky Other" at bounding box center [808, 223] width 88 height 12
click at [734, 217] on input "Kentucky Other" at bounding box center [768, 221] width 8 height 8
click at [734, 222] on span at bounding box center [768, 223] width 10 height 10
click at [734, 222] on input "Kentucky Other" at bounding box center [767, 221] width 8 height 8
checkbox input "false"
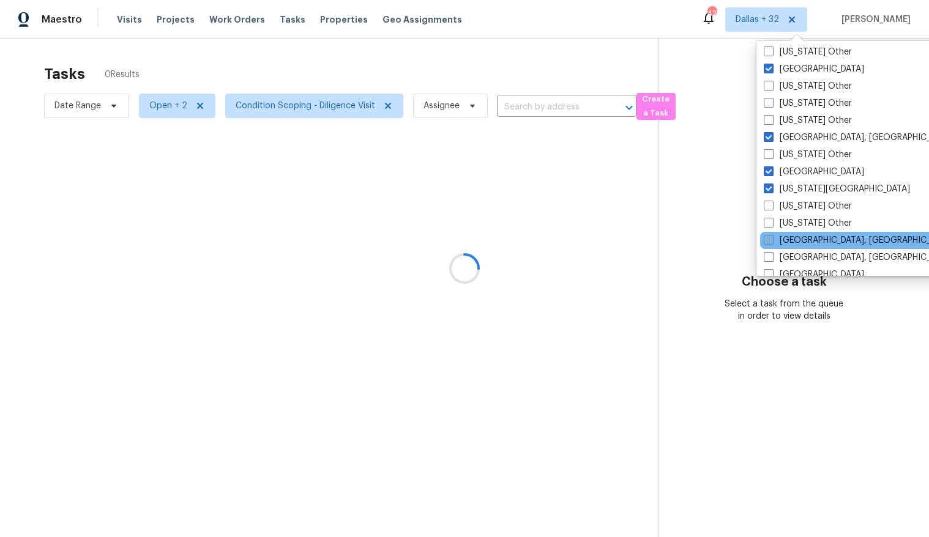
click at [734, 239] on span at bounding box center [769, 240] width 10 height 10
click at [734, 239] on input "Killeen, TX" at bounding box center [768, 238] width 8 height 8
click at [734, 239] on span at bounding box center [768, 240] width 10 height 10
click at [734, 239] on input "Killeen, TX" at bounding box center [767, 238] width 8 height 8
checkbox input "false"
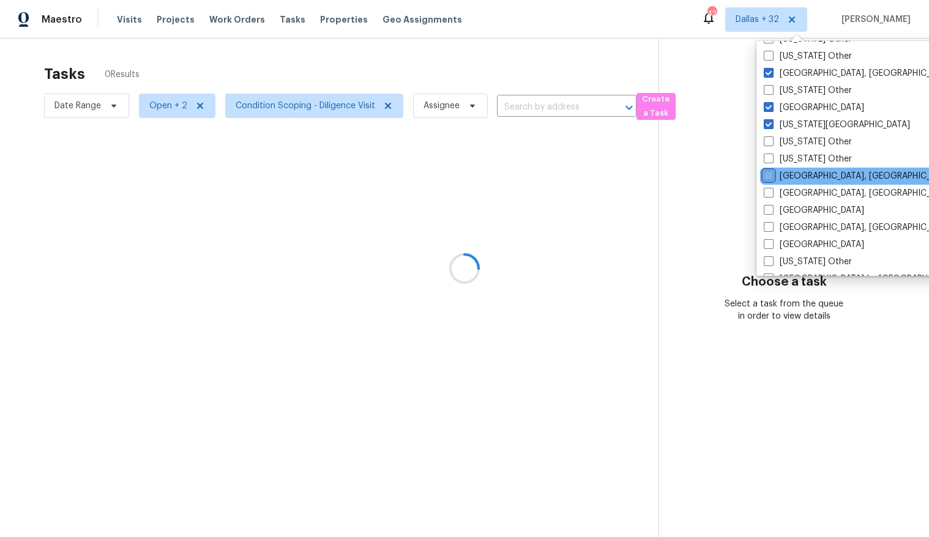
scroll to position [692, 0]
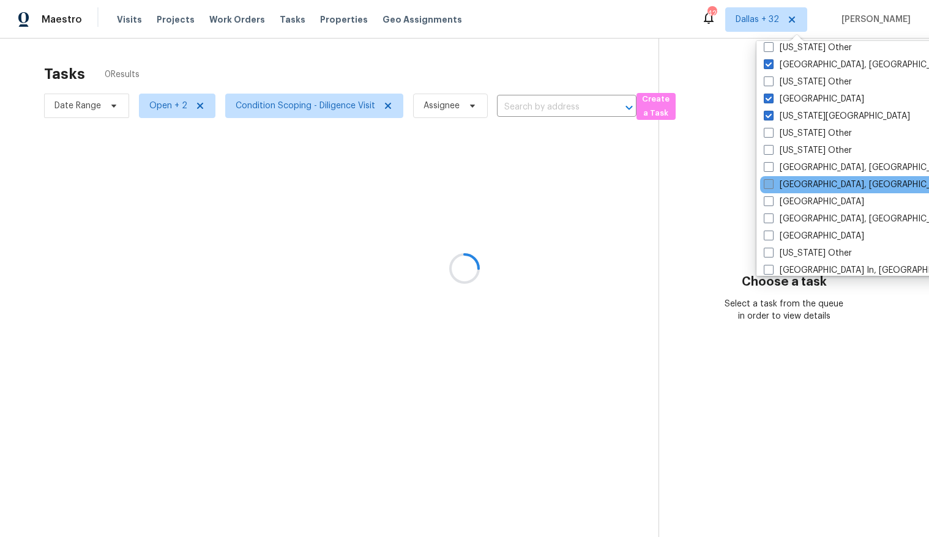
click at [734, 186] on span at bounding box center [769, 184] width 10 height 10
click at [734, 186] on input "Knoxville, TN" at bounding box center [768, 183] width 8 height 8
checkbox input "true"
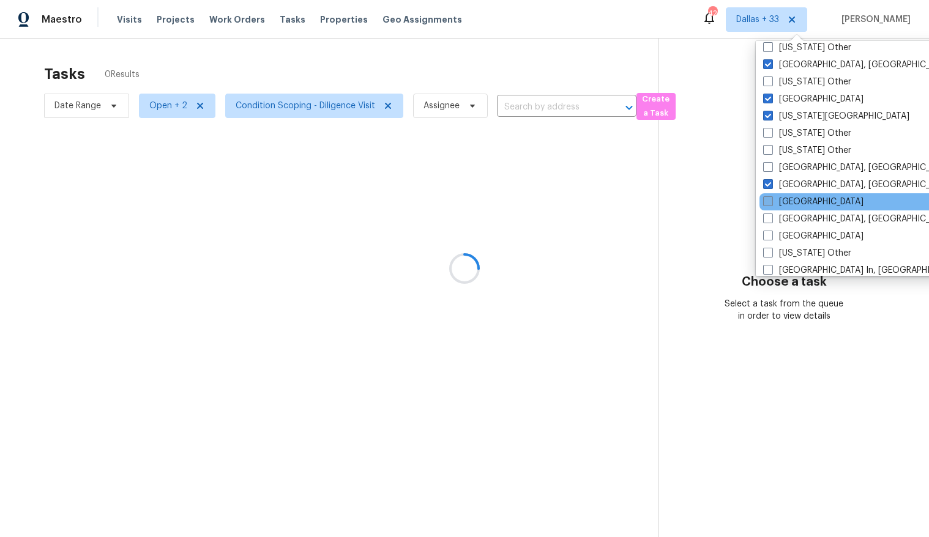
click at [734, 198] on span at bounding box center [768, 201] width 10 height 10
click at [734, 198] on input "Las Vegas" at bounding box center [767, 200] width 8 height 8
checkbox input "true"
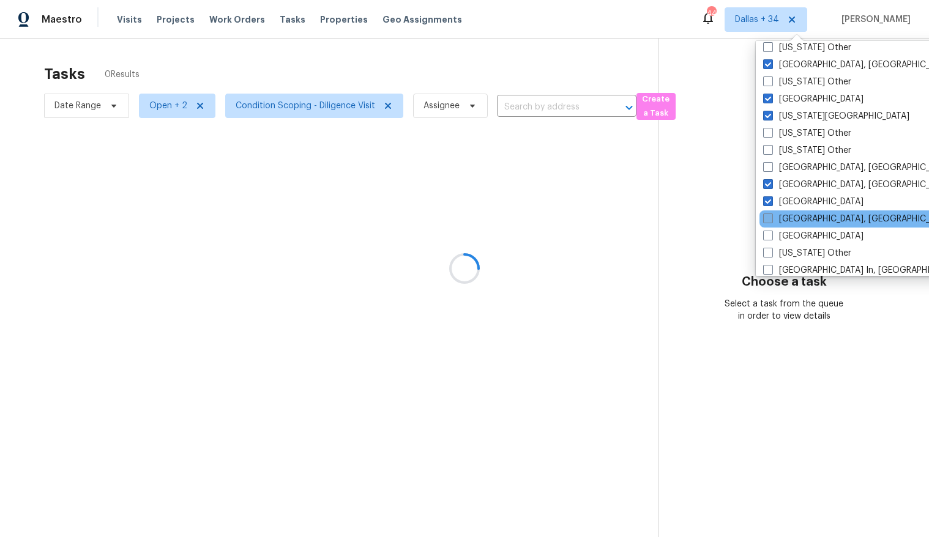
click at [734, 215] on span at bounding box center [768, 219] width 10 height 10
click at [734, 215] on input "Little Rock, AR" at bounding box center [767, 217] width 8 height 8
checkbox input "true"
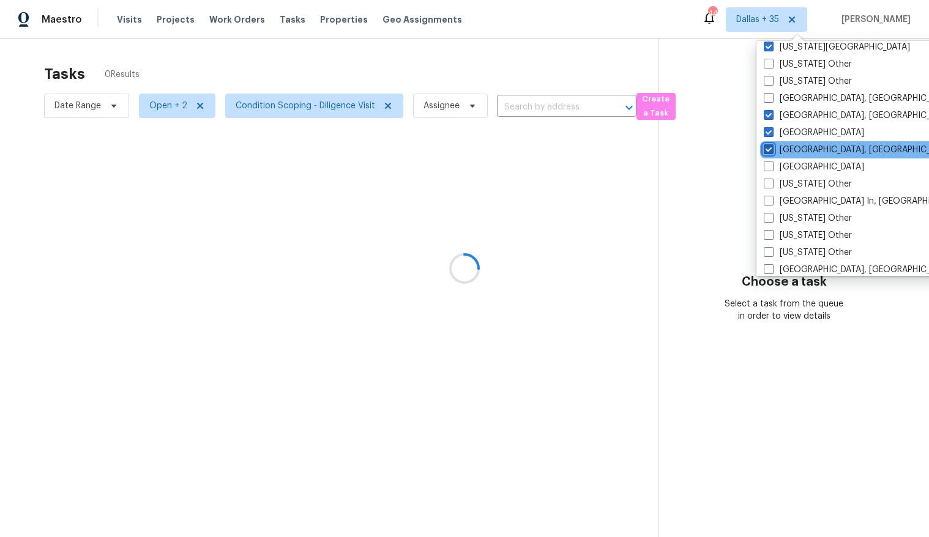
scroll to position [765, 0]
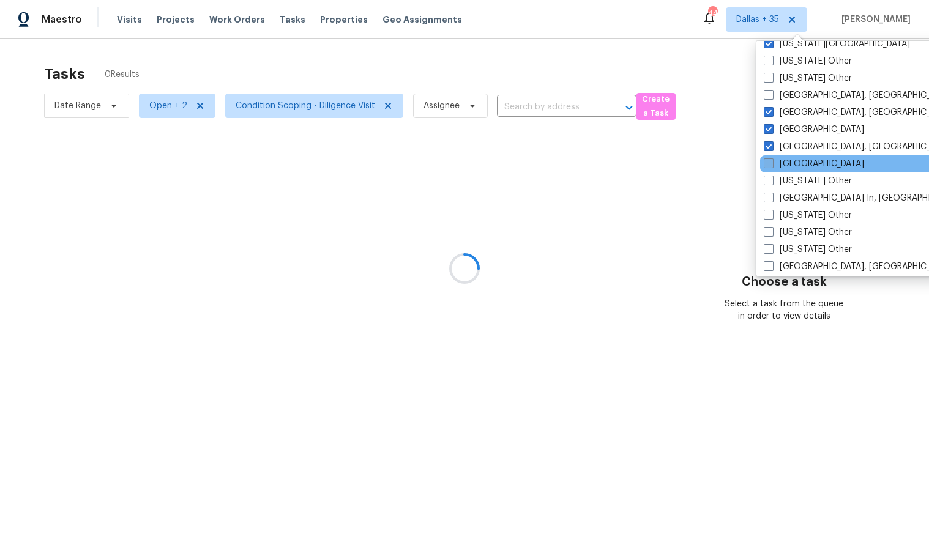
click at [734, 162] on span at bounding box center [769, 164] width 10 height 10
click at [734, 162] on input "Los Angeles" at bounding box center [768, 162] width 8 height 8
checkbox input "true"
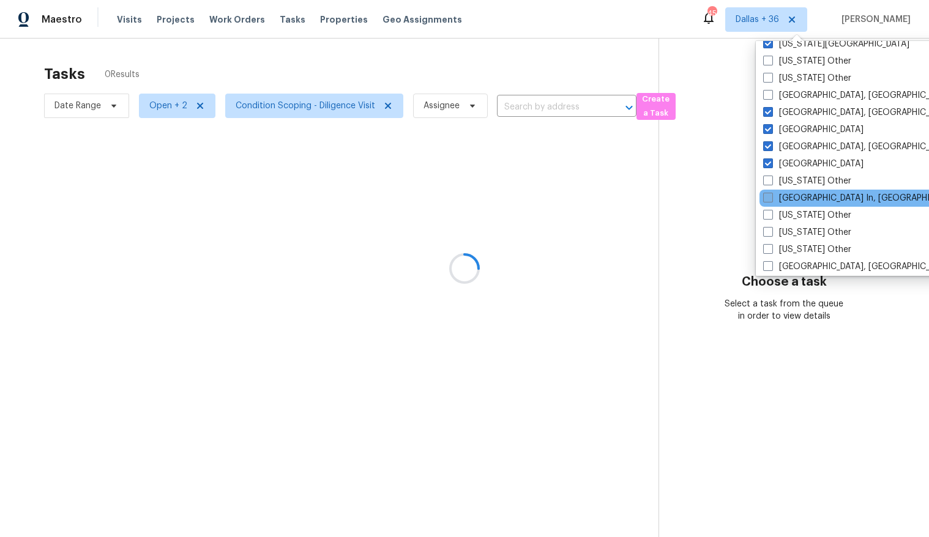
click at [734, 197] on span at bounding box center [768, 198] width 10 height 10
click at [734, 197] on input "Louisville In, KY" at bounding box center [767, 196] width 8 height 8
checkbox input "true"
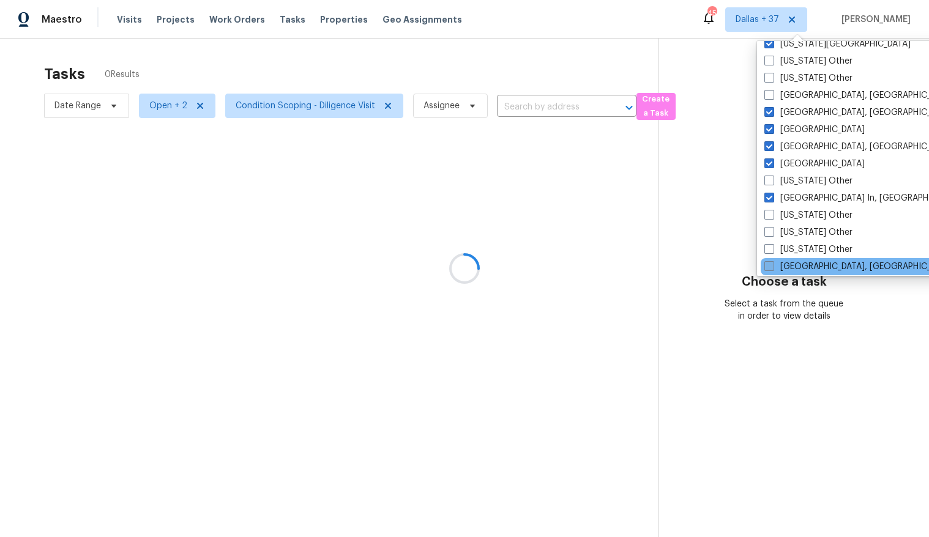
click at [734, 261] on span at bounding box center [770, 266] width 10 height 10
click at [734, 261] on input "Memphis, TN" at bounding box center [769, 265] width 8 height 8
checkbox input "true"
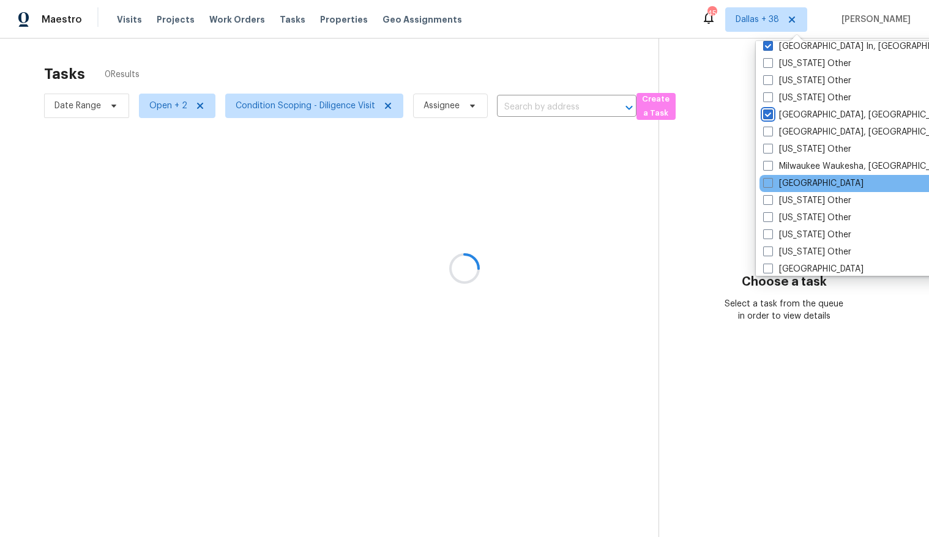
scroll to position [920, 0]
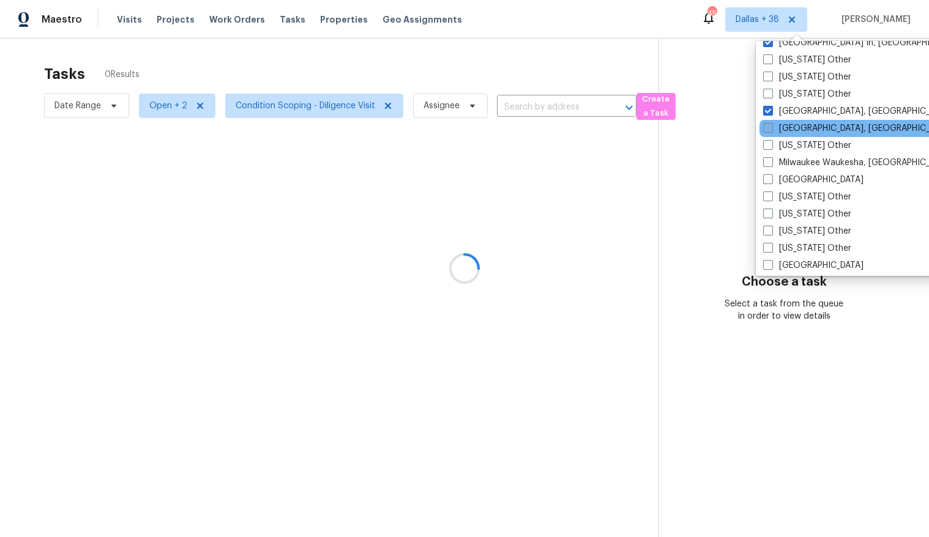
click at [734, 131] on span at bounding box center [768, 128] width 10 height 10
click at [734, 130] on input "Miami, FL" at bounding box center [767, 126] width 8 height 8
checkbox input "true"
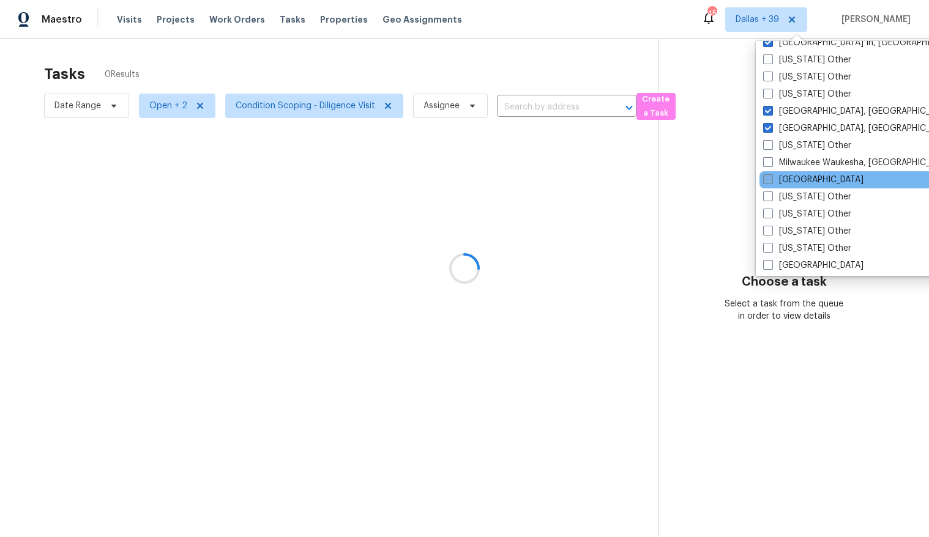
click at [734, 178] on span at bounding box center [768, 179] width 10 height 10
click at [734, 178] on input "Minneapolis" at bounding box center [767, 178] width 8 height 8
click at [734, 178] on span at bounding box center [768, 179] width 10 height 10
click at [734, 178] on input "Minneapolis" at bounding box center [767, 178] width 8 height 8
click at [734, 183] on span at bounding box center [768, 179] width 10 height 10
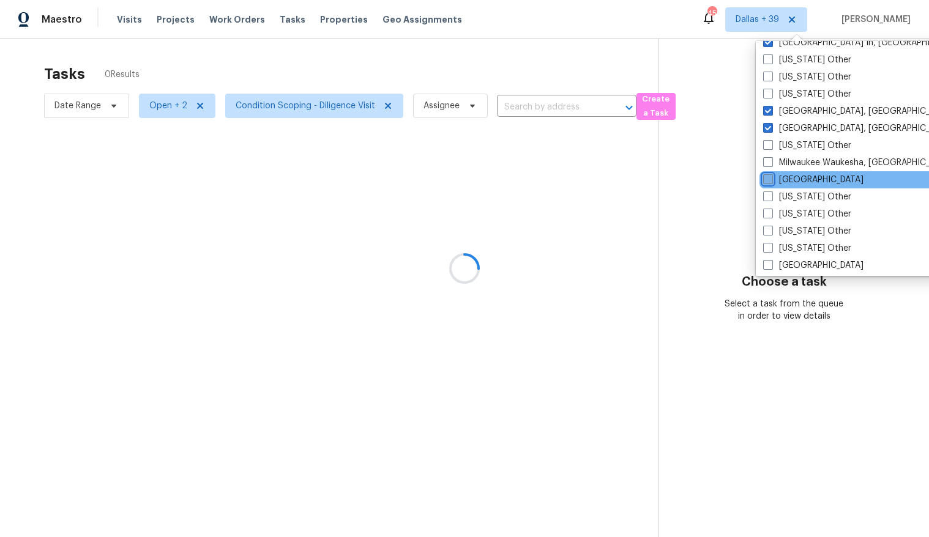
click at [734, 182] on input "Minneapolis" at bounding box center [767, 178] width 8 height 8
checkbox input "true"
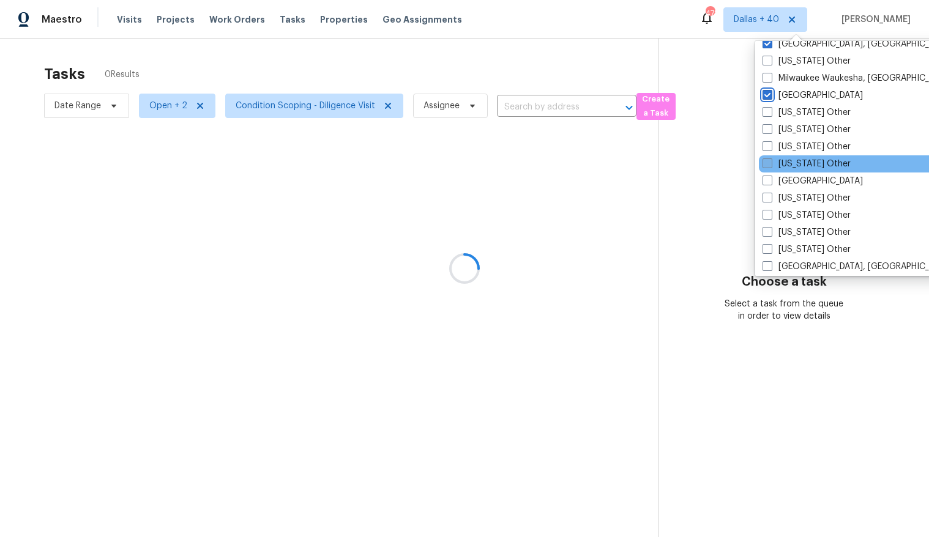
scroll to position [1014, 0]
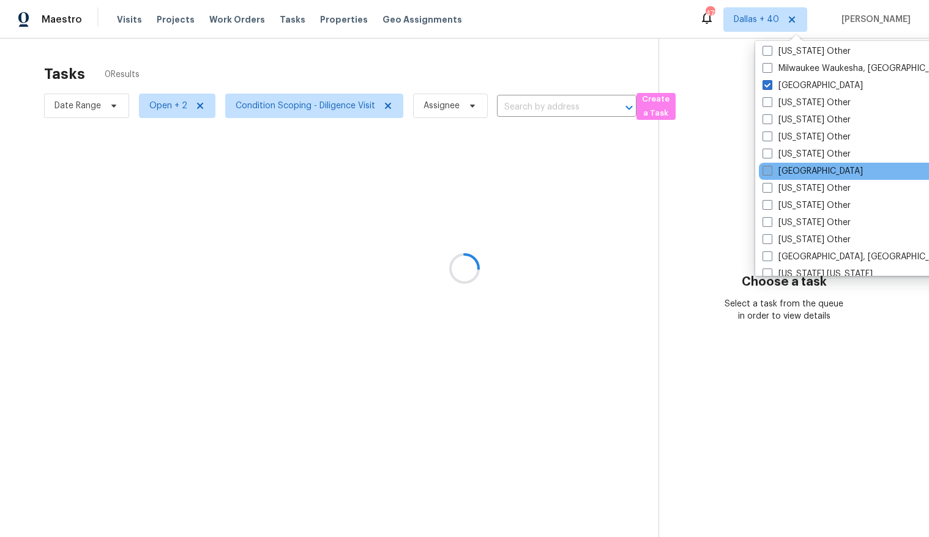
click at [734, 176] on label "Nashville" at bounding box center [813, 171] width 100 height 12
click at [734, 173] on input "Nashville" at bounding box center [767, 169] width 8 height 8
checkbox input "true"
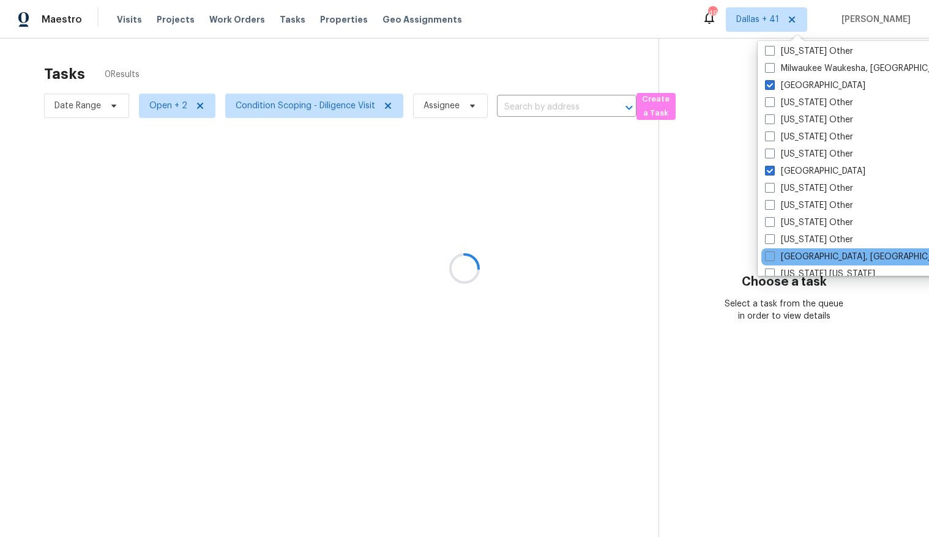
click at [734, 256] on div "New Orleans, LA" at bounding box center [885, 257] width 247 height 17
click at [734, 258] on span at bounding box center [770, 257] width 10 height 10
click at [734, 258] on input "New Orleans, LA" at bounding box center [769, 255] width 8 height 8
checkbox input "true"
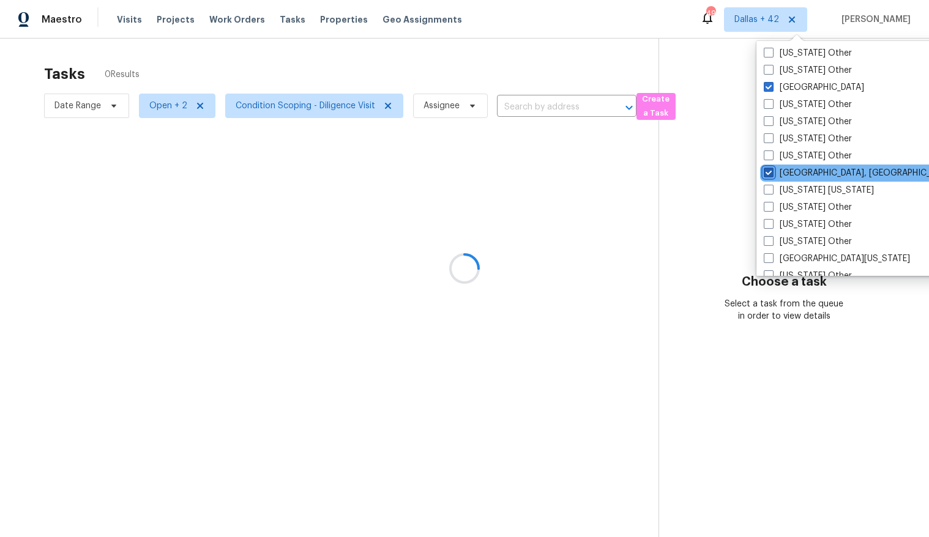
scroll to position [1104, 0]
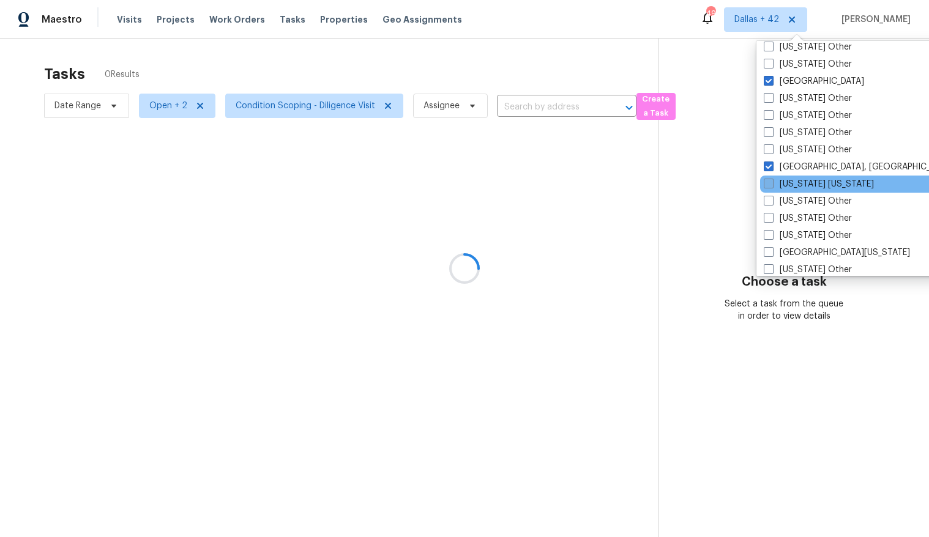
click at [734, 183] on span at bounding box center [769, 184] width 10 height 10
click at [734, 183] on input "New York New Jersey" at bounding box center [768, 182] width 8 height 8
checkbox input "true"
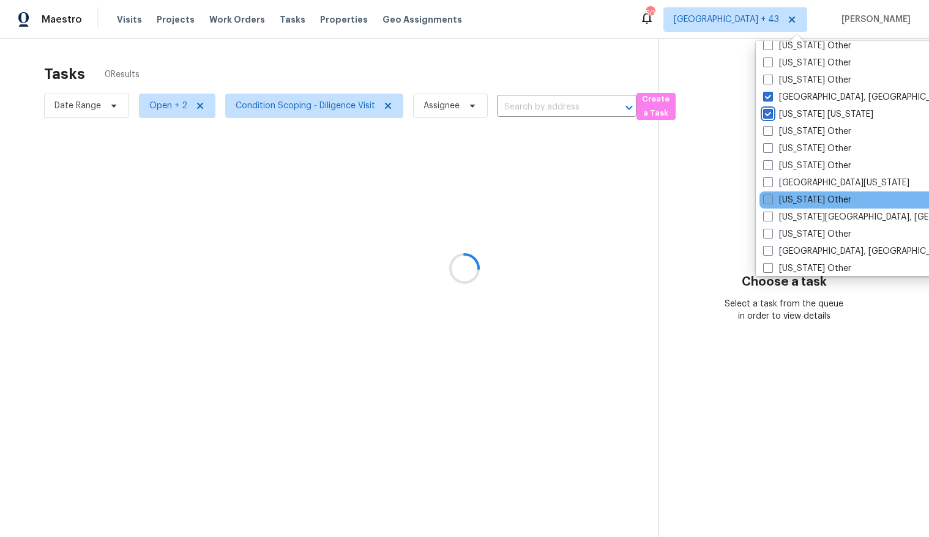
scroll to position [1177, 0]
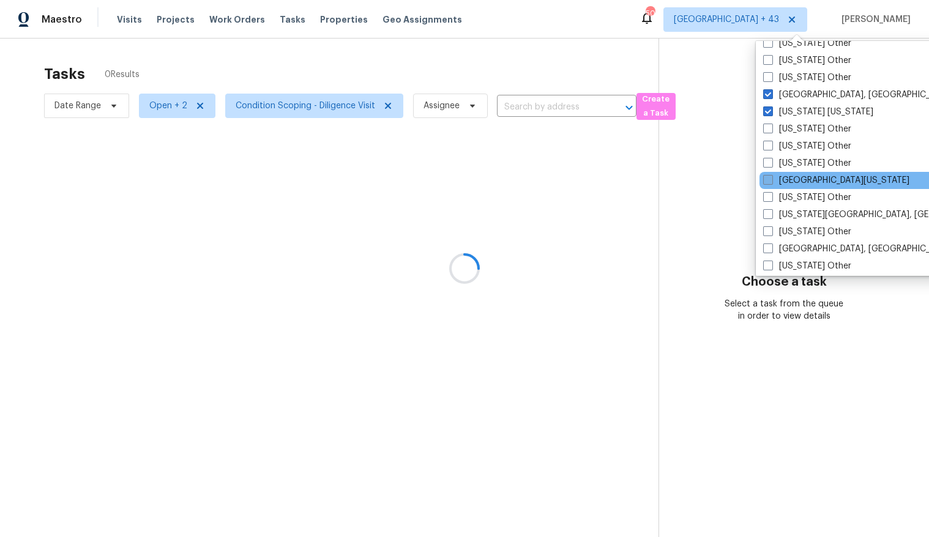
click at [734, 182] on span at bounding box center [768, 180] width 10 height 10
click at [734, 182] on input "Northern Colorado" at bounding box center [767, 178] width 8 height 8
click at [734, 183] on span at bounding box center [768, 180] width 10 height 10
click at [734, 182] on input "Northern Colorado" at bounding box center [767, 178] width 8 height 8
checkbox input "false"
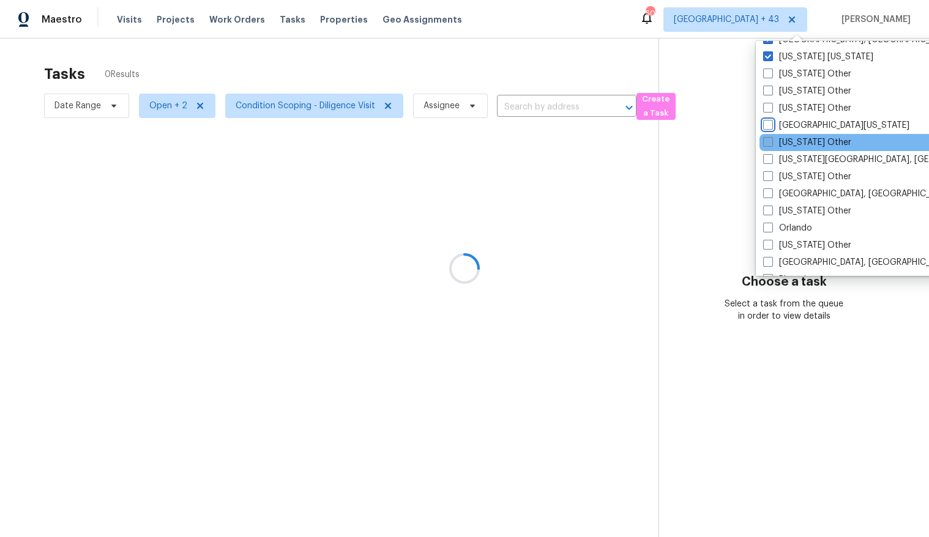
scroll to position [1256, 0]
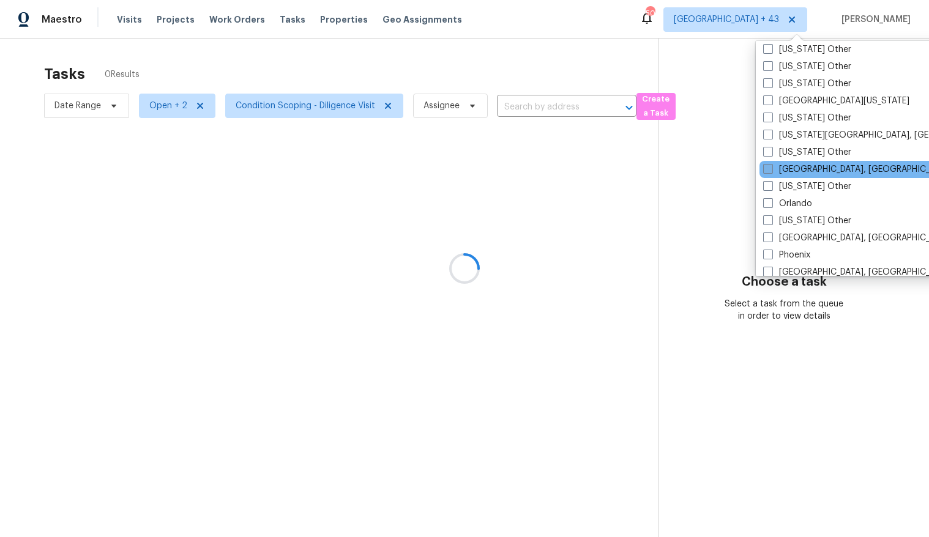
click at [734, 169] on span at bounding box center [768, 169] width 10 height 10
click at [734, 169] on input "Omaha, NE" at bounding box center [767, 167] width 8 height 8
checkbox input "true"
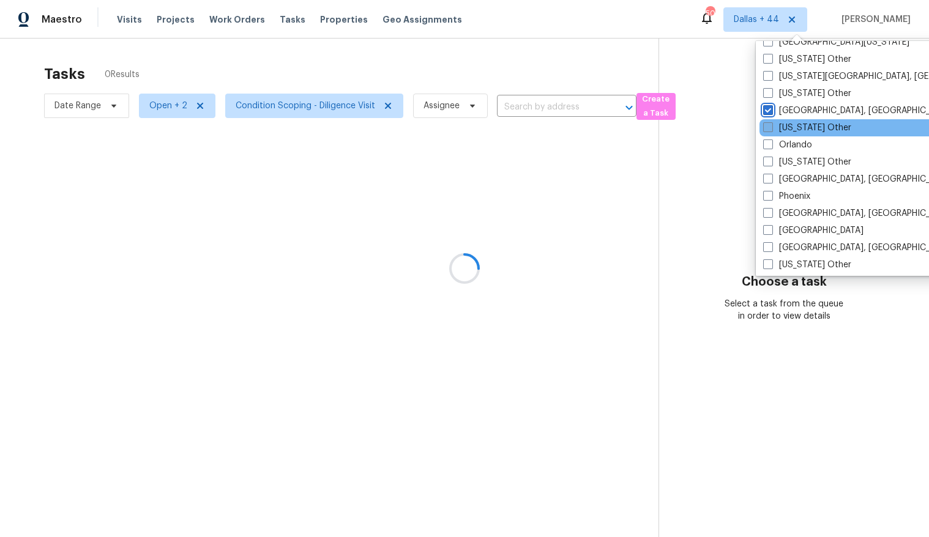
scroll to position [1334, 0]
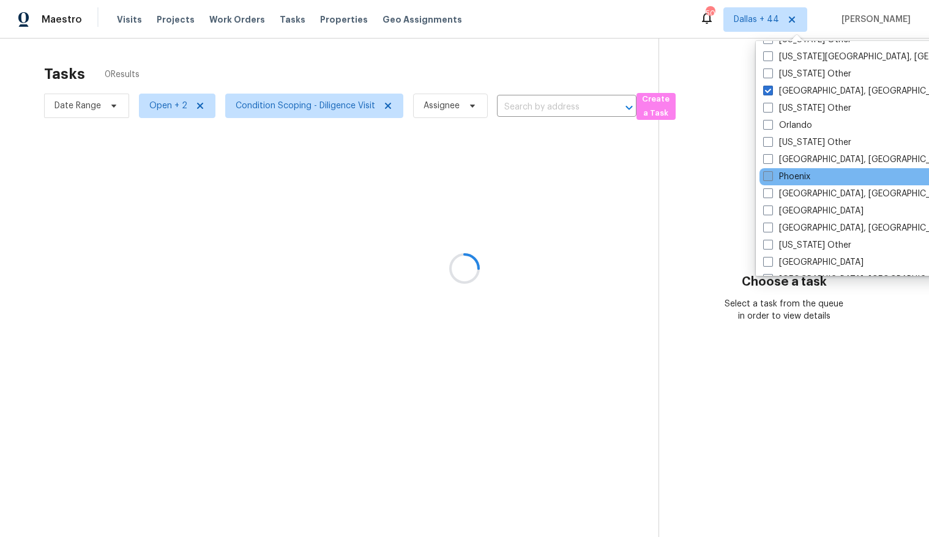
click at [734, 176] on span at bounding box center [768, 176] width 10 height 10
click at [734, 176] on input "Phoenix" at bounding box center [767, 175] width 8 height 8
checkbox input "true"
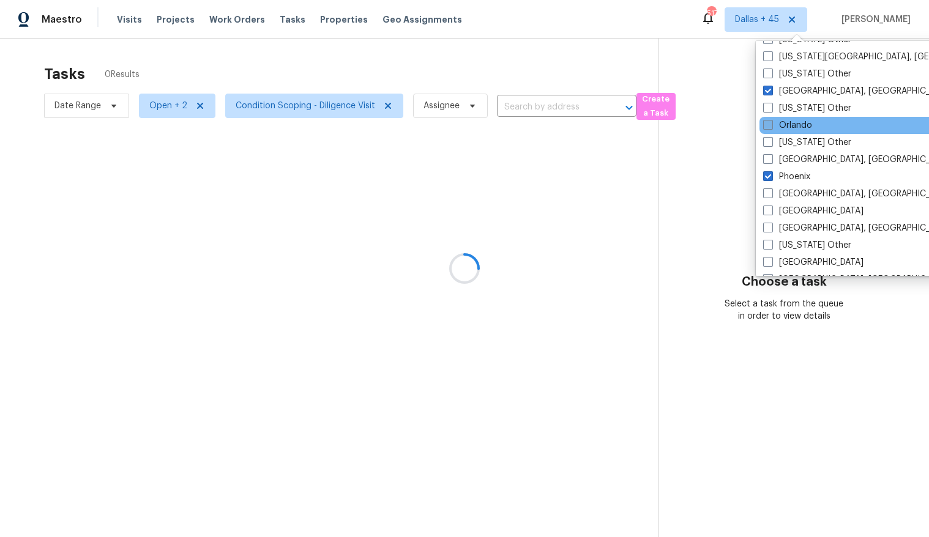
click at [734, 122] on span at bounding box center [768, 125] width 10 height 10
click at [734, 122] on input "Orlando" at bounding box center [767, 123] width 8 height 8
checkbox input "true"
click at [241, 93] on div at bounding box center [464, 268] width 929 height 537
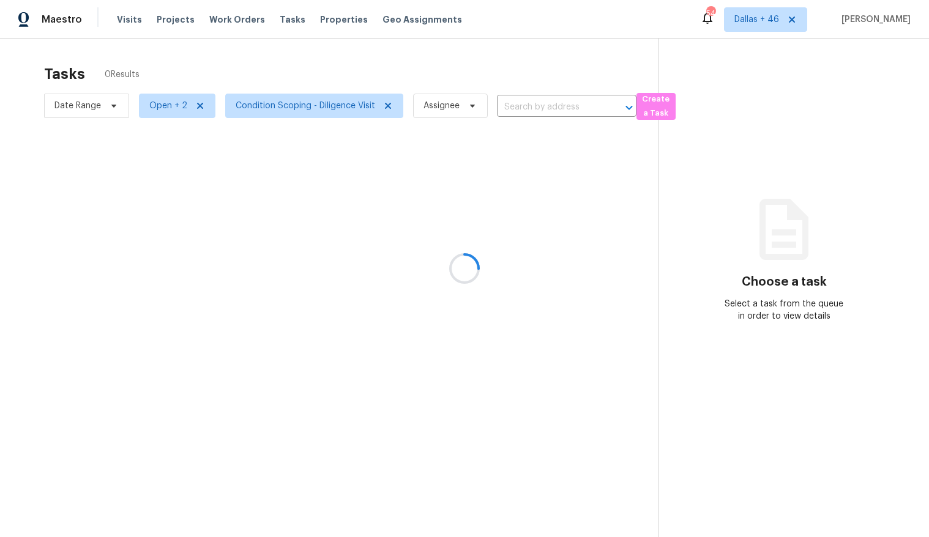
click at [176, 103] on div at bounding box center [464, 268] width 929 height 537
click at [174, 101] on div at bounding box center [464, 268] width 929 height 537
click at [734, 18] on div at bounding box center [464, 268] width 929 height 537
click at [734, 20] on span "Dallas + 46" at bounding box center [757, 19] width 45 height 12
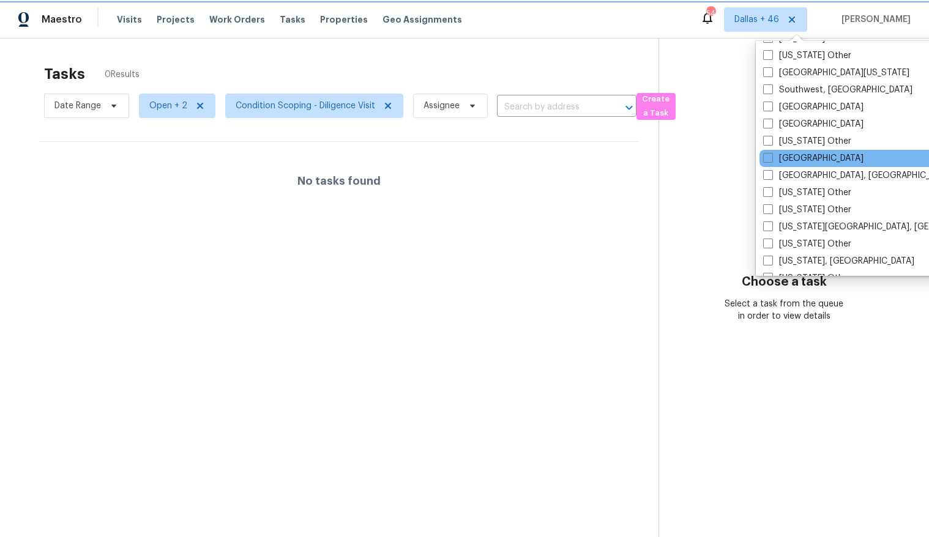
scroll to position [1746, 0]
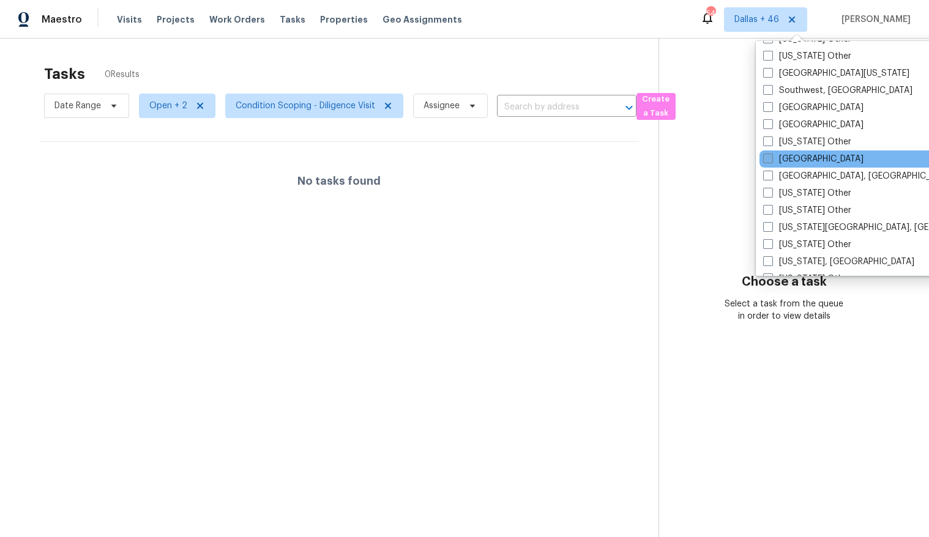
click at [734, 159] on span at bounding box center [768, 159] width 10 height 10
click at [734, 159] on input "Tucson" at bounding box center [767, 157] width 8 height 8
checkbox input "true"
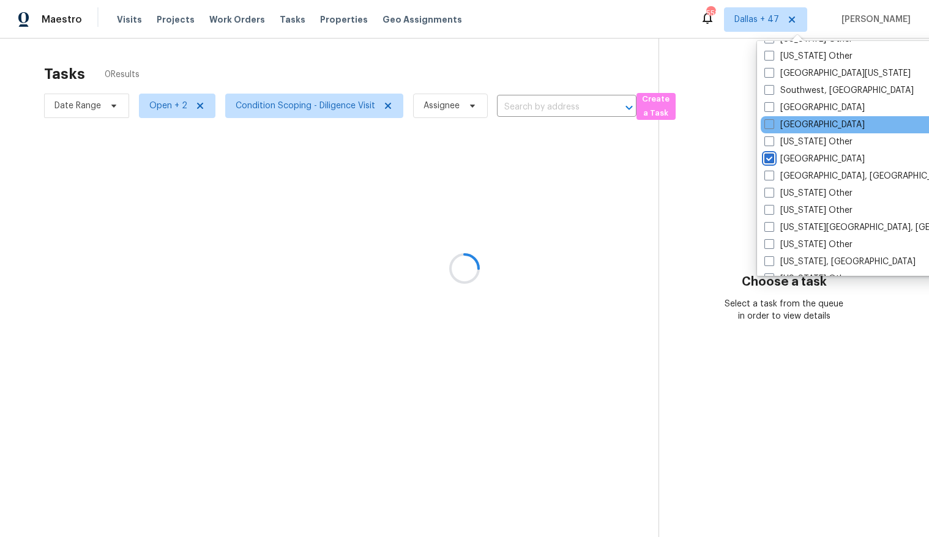
scroll to position [1726, 0]
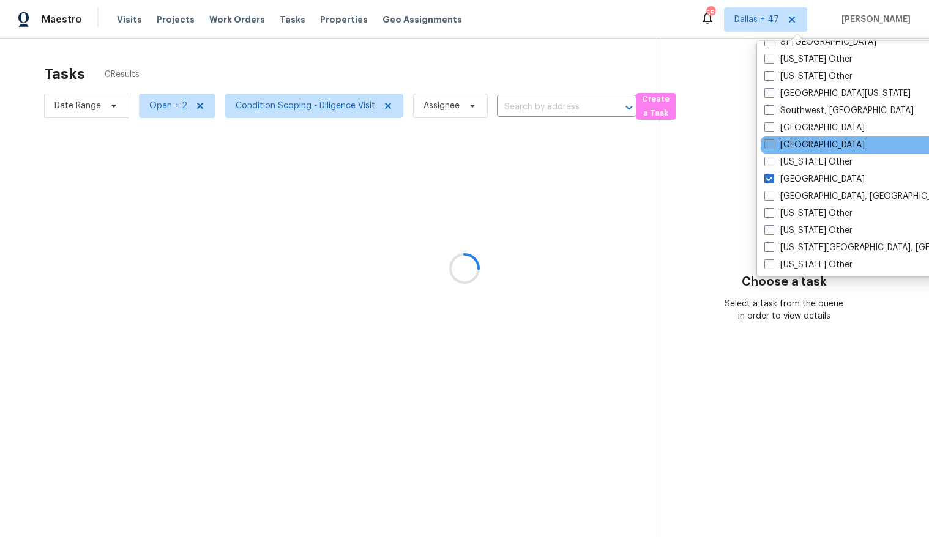
click at [734, 148] on span at bounding box center [770, 145] width 10 height 10
click at [734, 147] on input "Tampa" at bounding box center [769, 143] width 8 height 8
checkbox input "true"
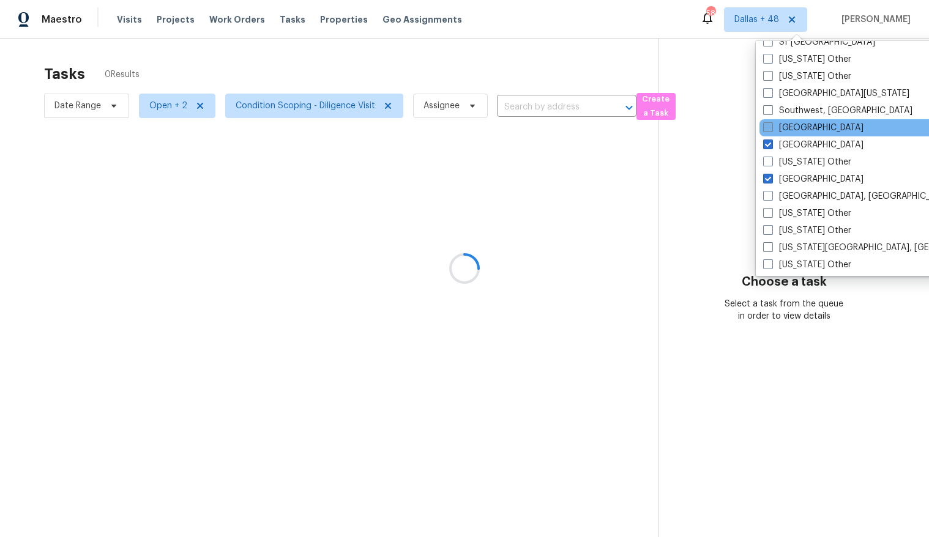
click at [734, 124] on span at bounding box center [768, 127] width 10 height 10
click at [734, 124] on input "St Louis" at bounding box center [767, 126] width 8 height 8
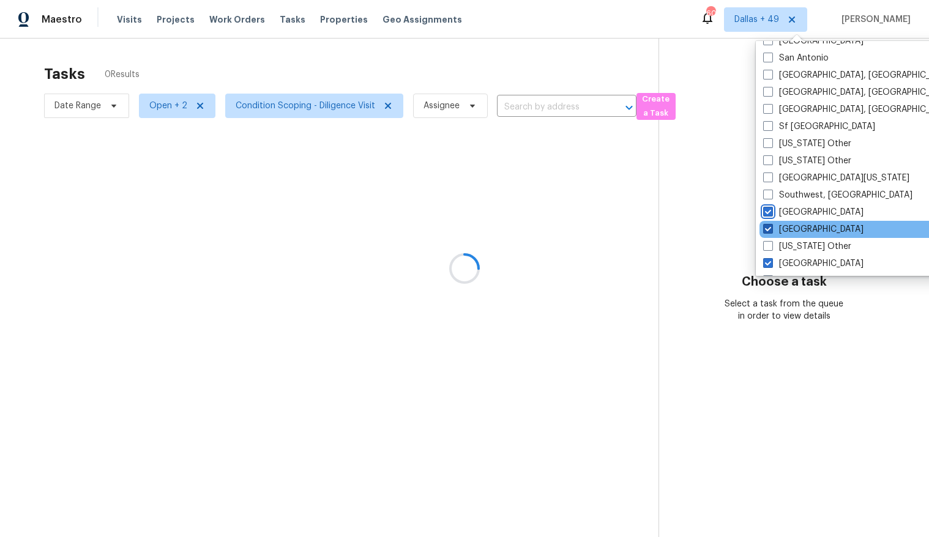
scroll to position [1634, 0]
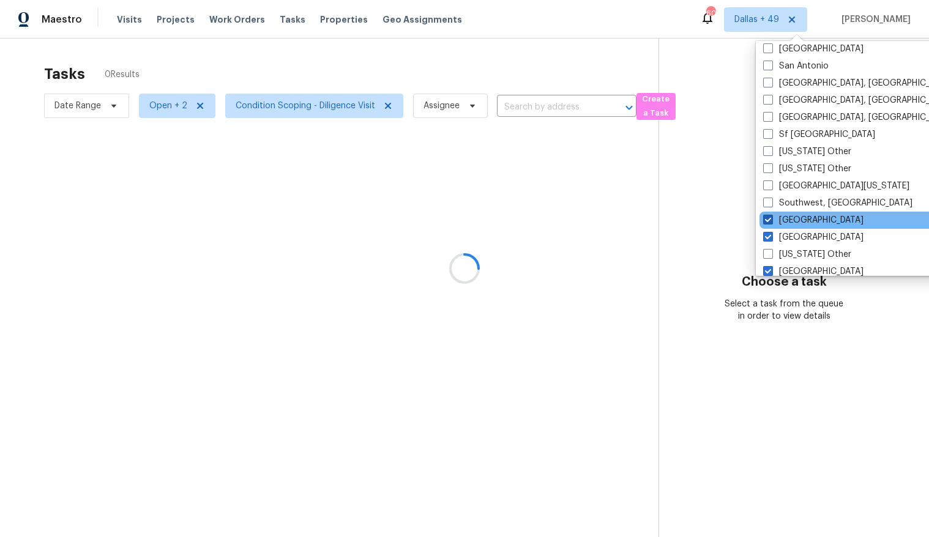
click at [734, 217] on span at bounding box center [768, 220] width 10 height 10
click at [734, 217] on input "St Louis" at bounding box center [767, 218] width 8 height 8
checkbox input "false"
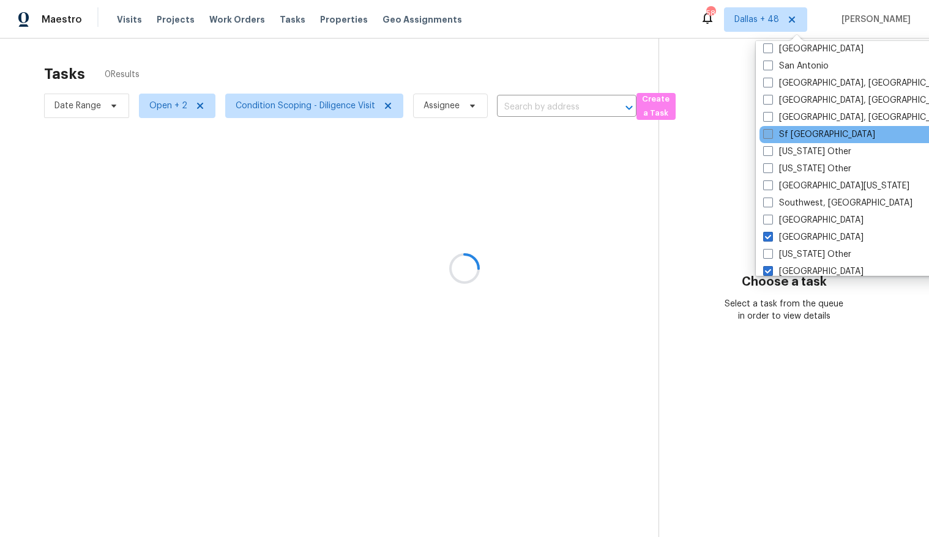
click at [734, 133] on span at bounding box center [768, 134] width 10 height 10
click at [734, 133] on input "Sf Bay Area" at bounding box center [767, 133] width 8 height 8
checkbox input "true"
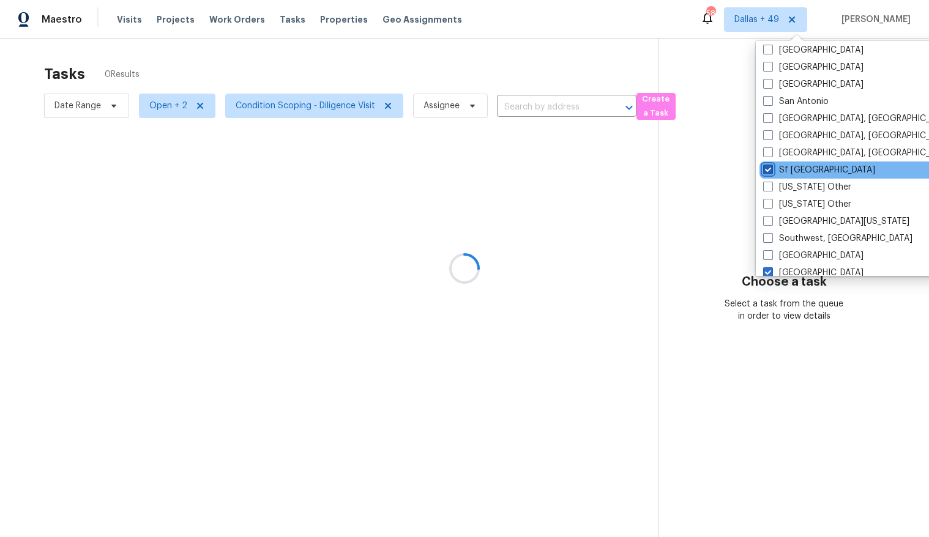
scroll to position [1579, 0]
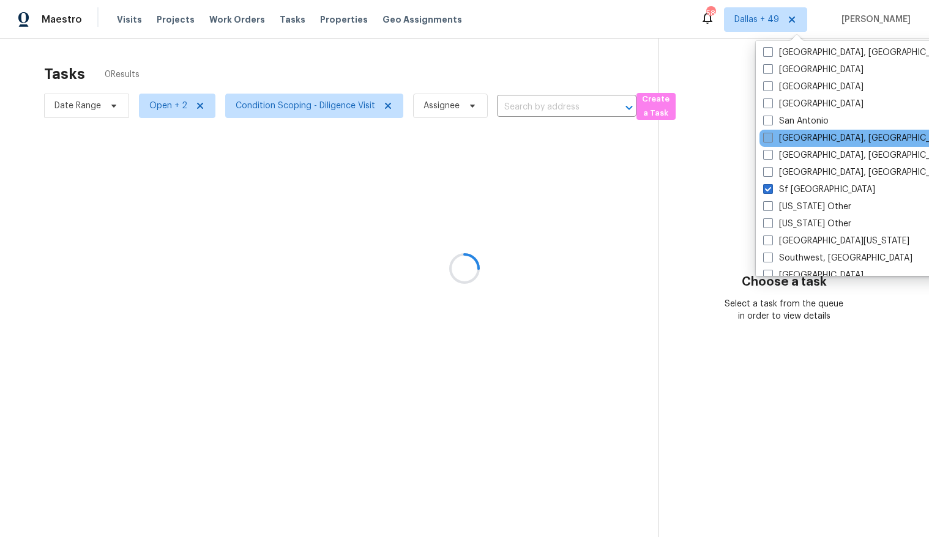
click at [734, 134] on span at bounding box center [768, 138] width 10 height 10
click at [734, 134] on input "San Diego, CA" at bounding box center [767, 136] width 8 height 8
checkbox input "true"
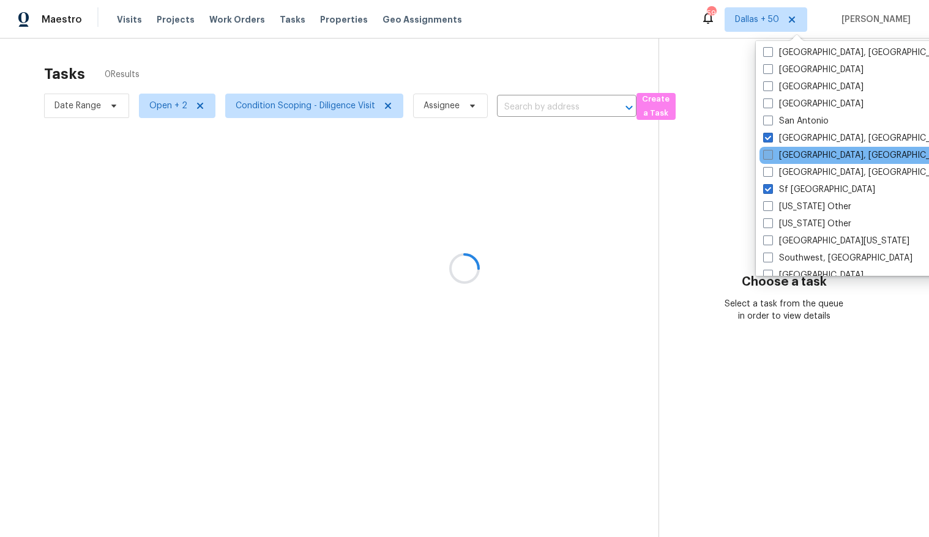
click at [734, 156] on span at bounding box center [768, 155] width 10 height 10
click at [734, 156] on input "Savannah, GA" at bounding box center [767, 153] width 8 height 8
checkbox input "true"
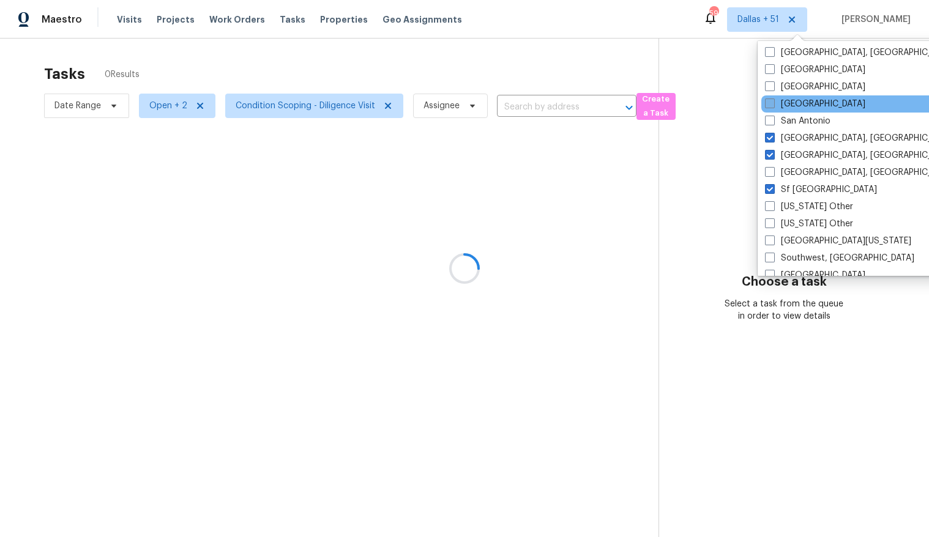
click at [734, 107] on span at bounding box center [770, 104] width 10 height 10
click at [734, 106] on input "Salt Lake City" at bounding box center [769, 102] width 8 height 8
checkbox input "true"
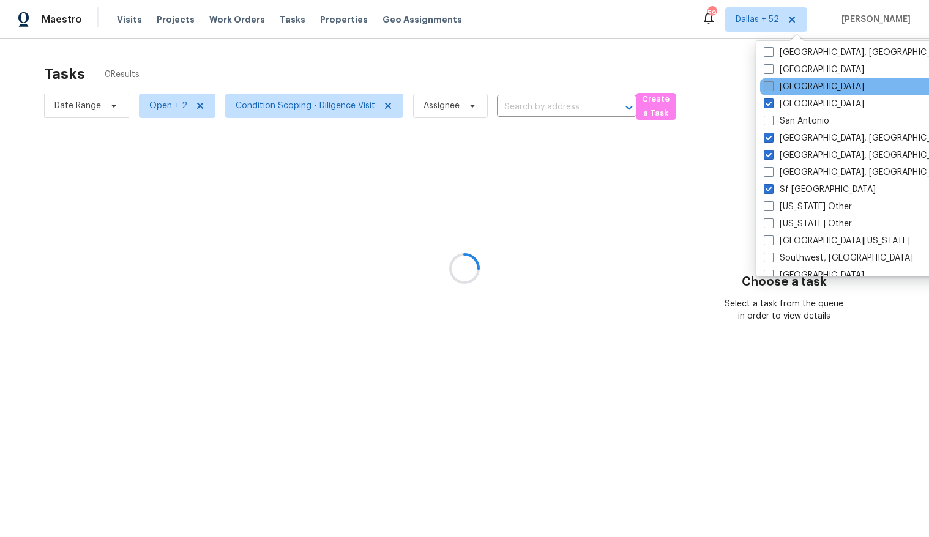
click at [734, 88] on span at bounding box center [769, 86] width 10 height 10
click at [734, 88] on input "Sacramento" at bounding box center [768, 85] width 8 height 8
checkbox input "true"
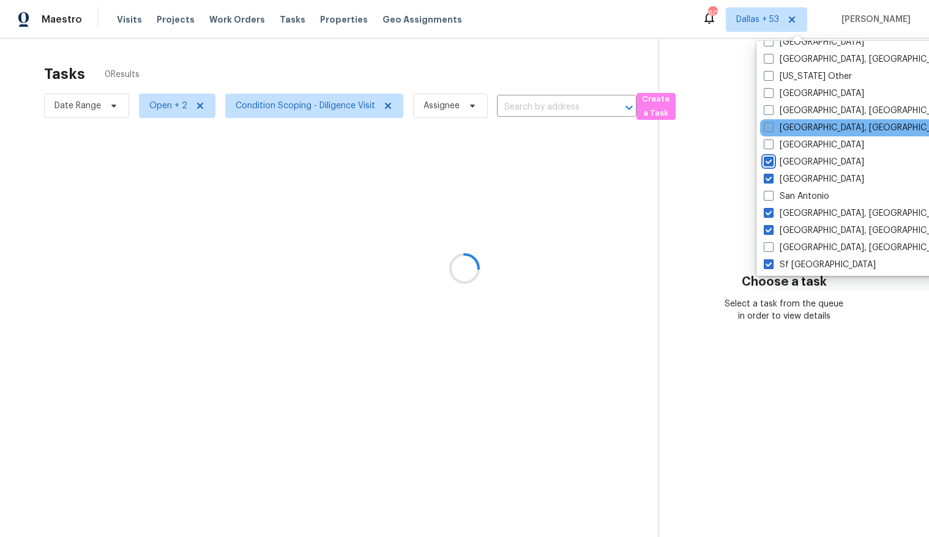
scroll to position [1497, 0]
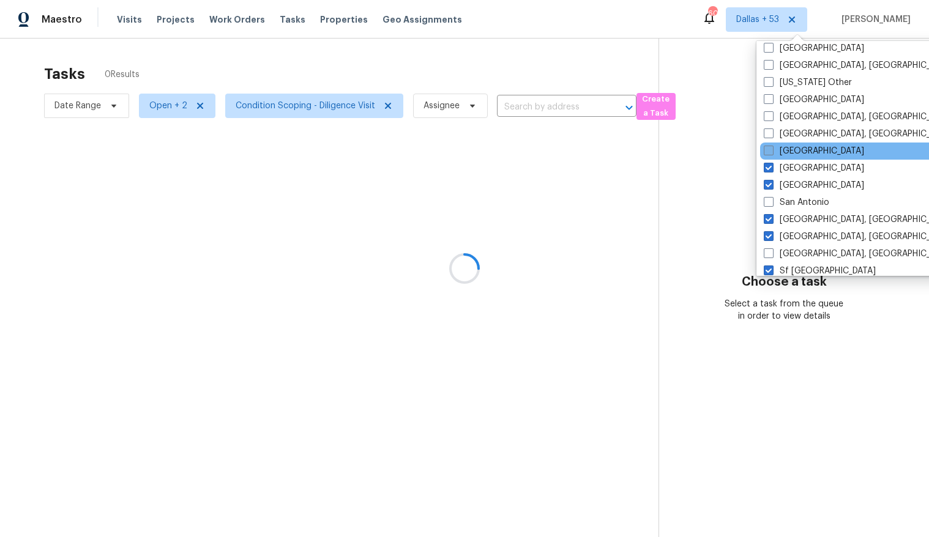
click at [734, 146] on span at bounding box center [769, 151] width 10 height 10
click at [734, 146] on input "Riverside" at bounding box center [768, 149] width 8 height 8
checkbox input "true"
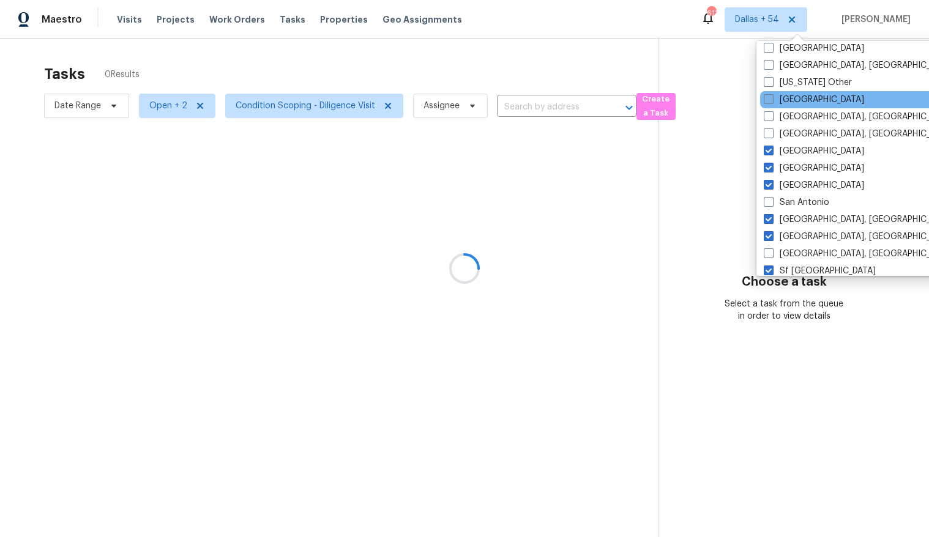
click at [734, 101] on span at bounding box center [769, 99] width 10 height 10
click at [734, 101] on input "Raleigh" at bounding box center [768, 98] width 8 height 8
checkbox input "true"
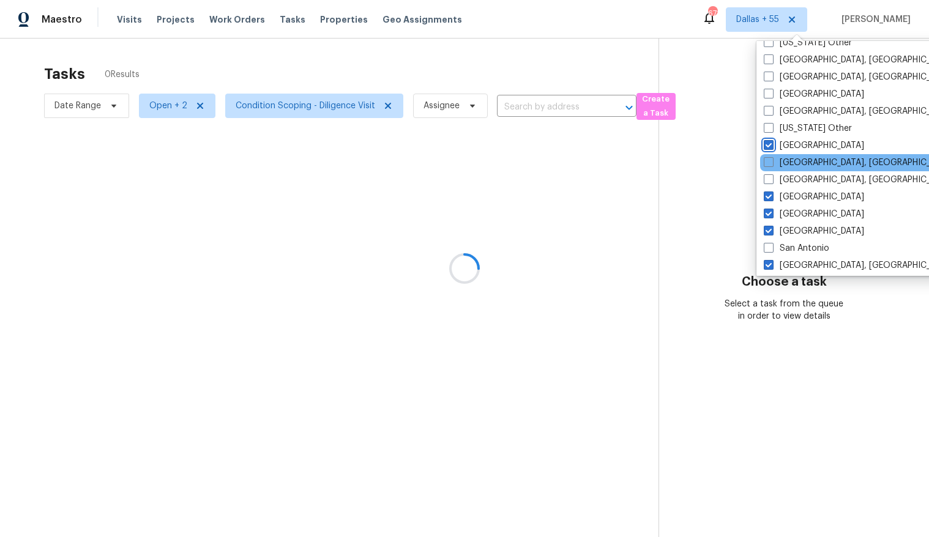
scroll to position [1429, 0]
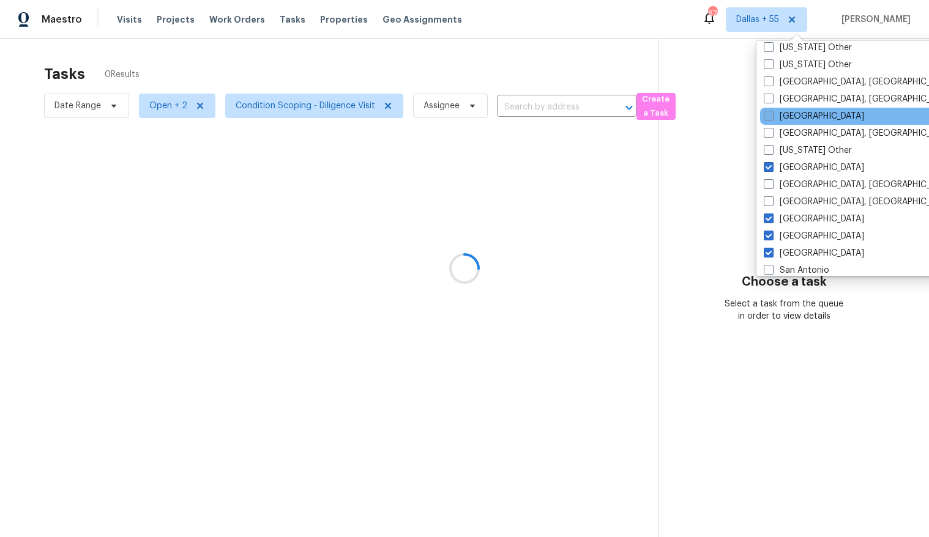
click at [734, 111] on label "Portland" at bounding box center [814, 116] width 100 height 12
click at [734, 111] on input "Portland" at bounding box center [768, 114] width 8 height 8
checkbox input "true"
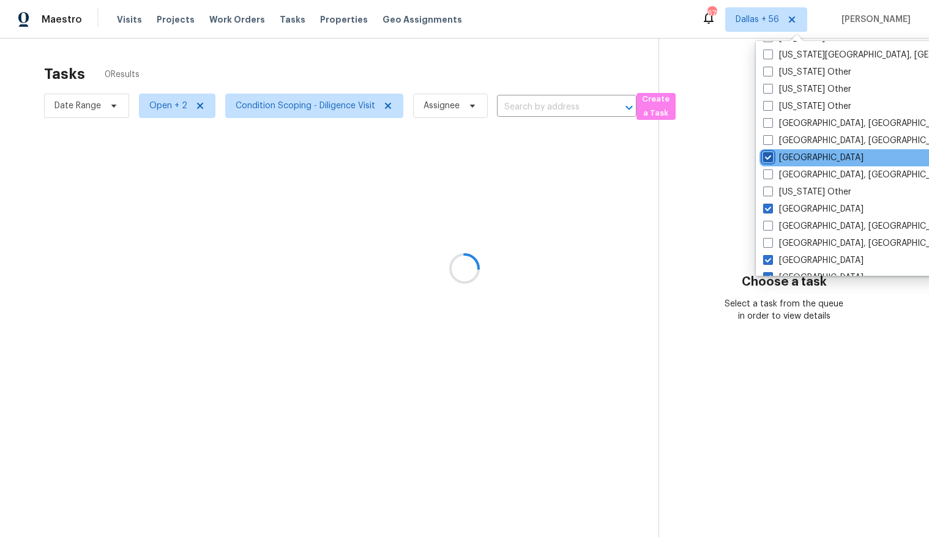
scroll to position [1385, 0]
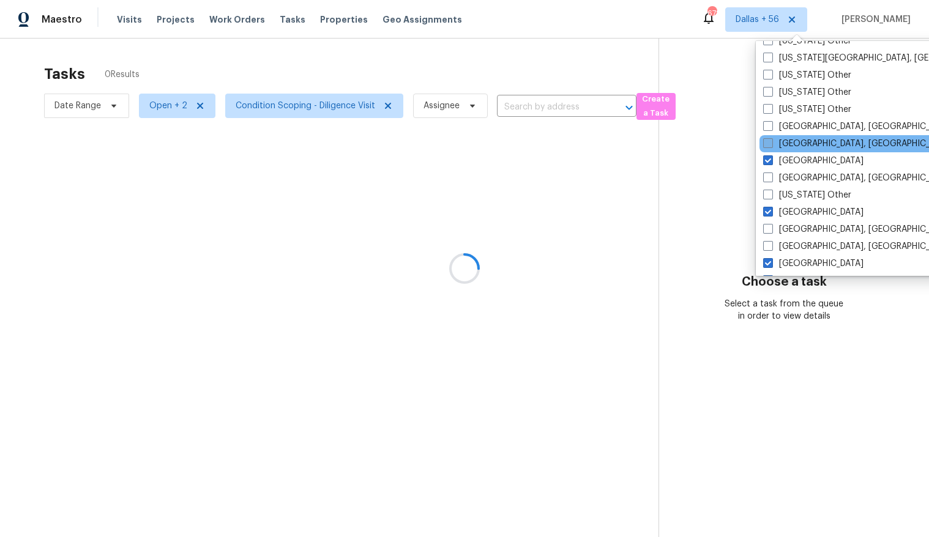
click at [734, 145] on label "Pittsburgh, PA" at bounding box center [858, 144] width 190 height 12
click at [734, 145] on input "Pittsburgh, PA" at bounding box center [767, 142] width 8 height 8
checkbox input "true"
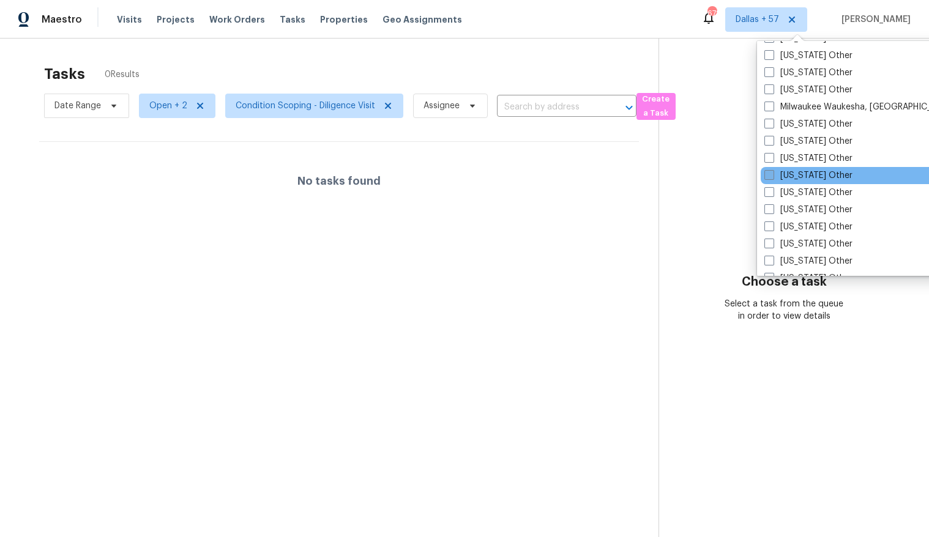
scroll to position [1115, 0]
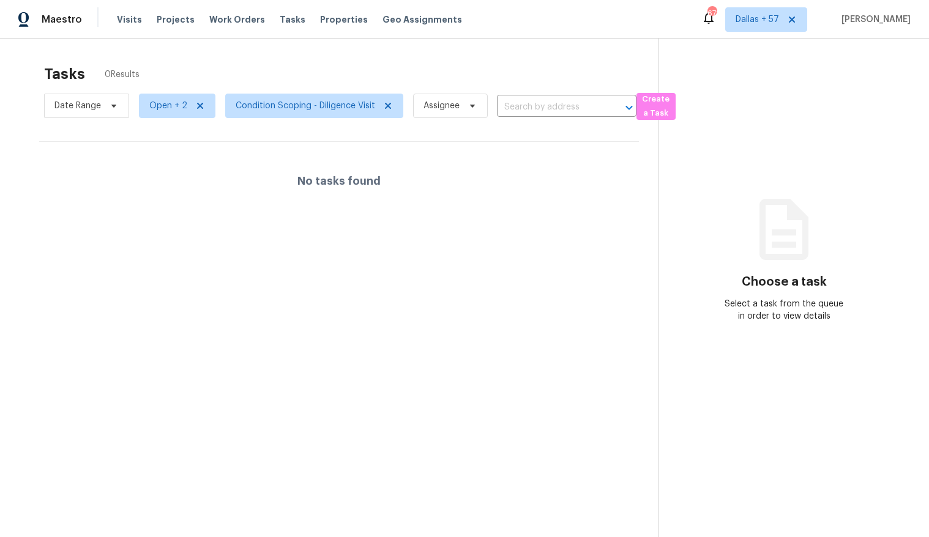
click at [684, 196] on section "Choose a task Select a task from the queue in order to view details" at bounding box center [784, 307] width 251 height 537
click at [307, 94] on span "Condition Scoping - Diligence Visit" at bounding box center [314, 106] width 178 height 24
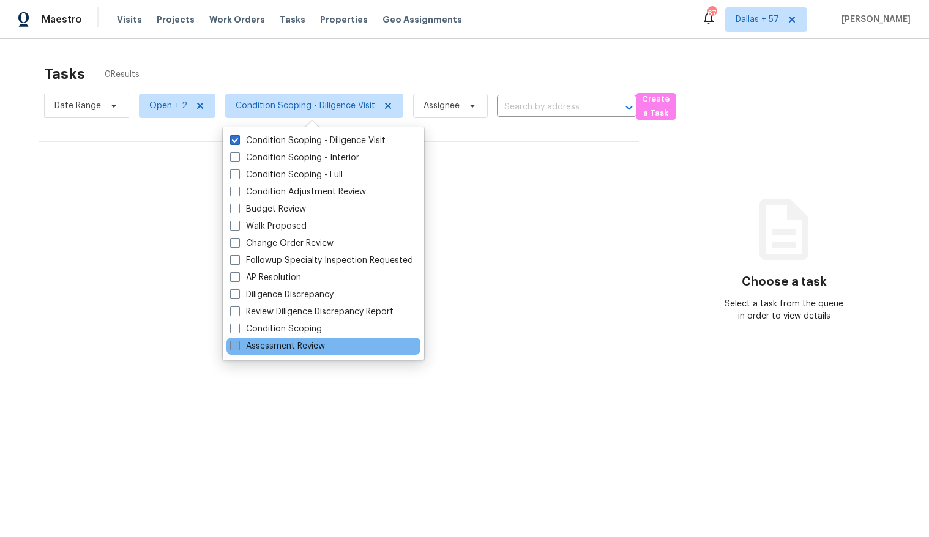
click at [234, 345] on span at bounding box center [235, 346] width 10 height 10
click at [234, 345] on input "Assessment Review" at bounding box center [234, 344] width 8 height 8
checkbox input "true"
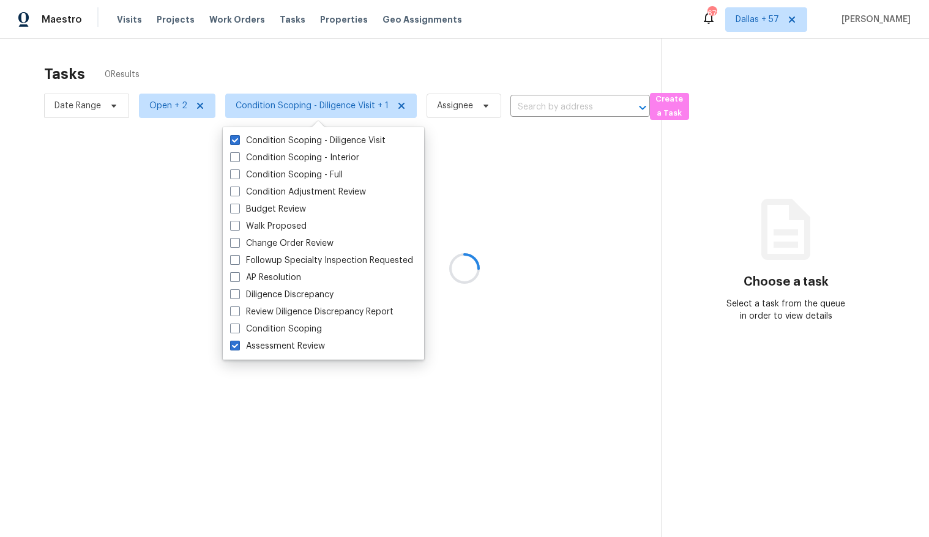
click at [228, 63] on div at bounding box center [464, 268] width 929 height 537
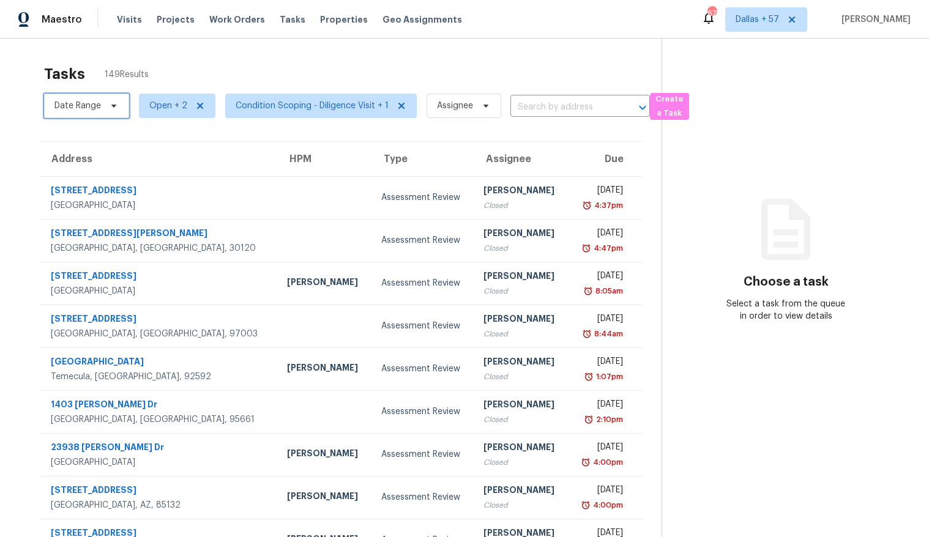
click at [78, 108] on span "Date Range" at bounding box center [77, 106] width 47 height 12
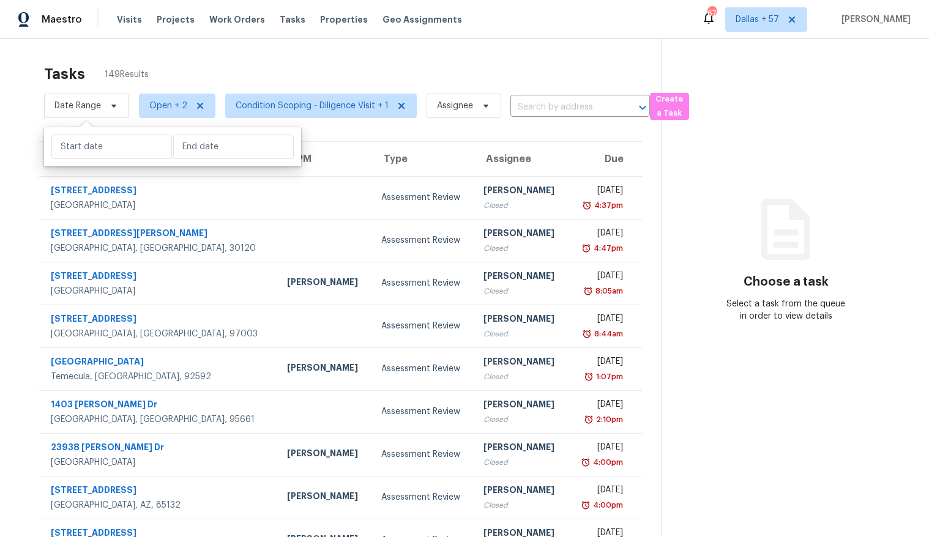
click at [118, 131] on div at bounding box center [172, 146] width 257 height 39
click at [110, 142] on input "text" at bounding box center [111, 147] width 121 height 24
select select "9"
select select "2025"
select select "10"
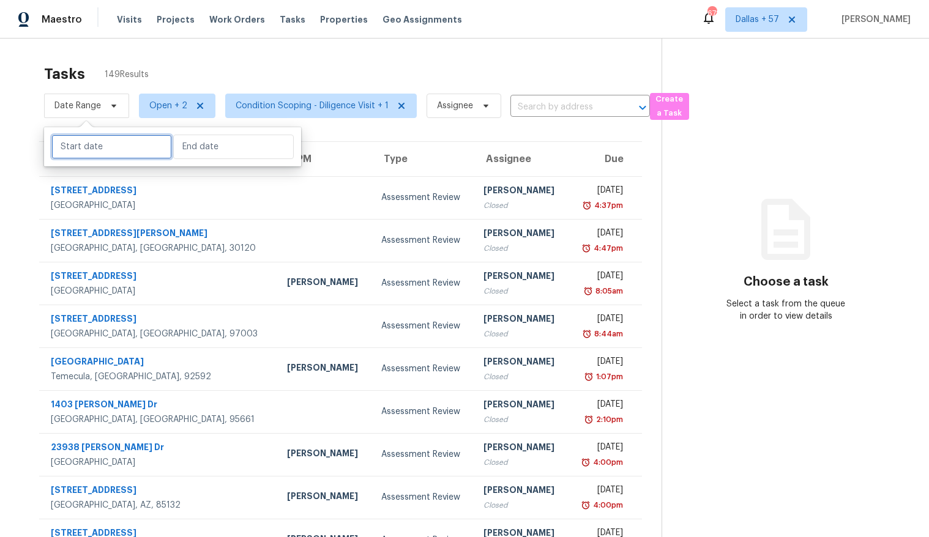
select select "2025"
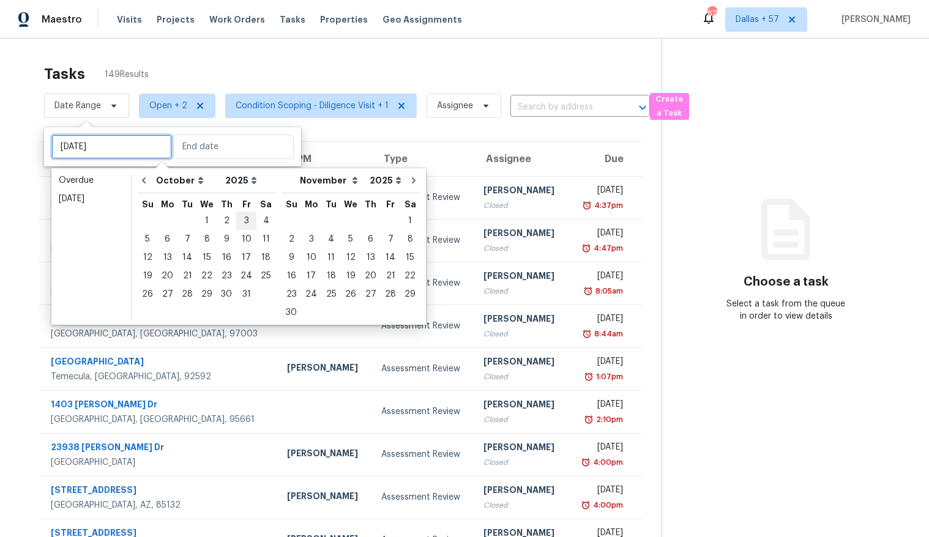
type input "Fri, Oct 03"
click at [169, 236] on div "6" at bounding box center [167, 239] width 20 height 17
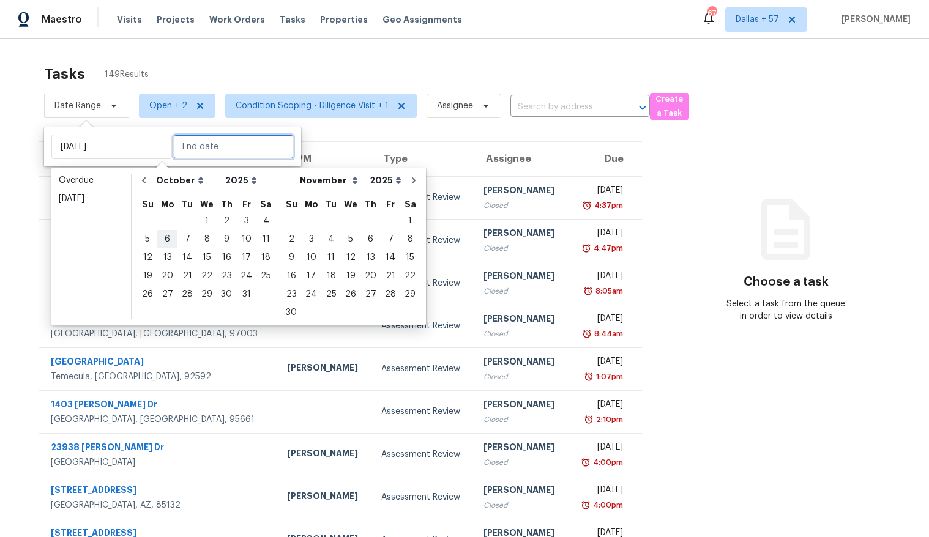
type input "Mon, Oct 06"
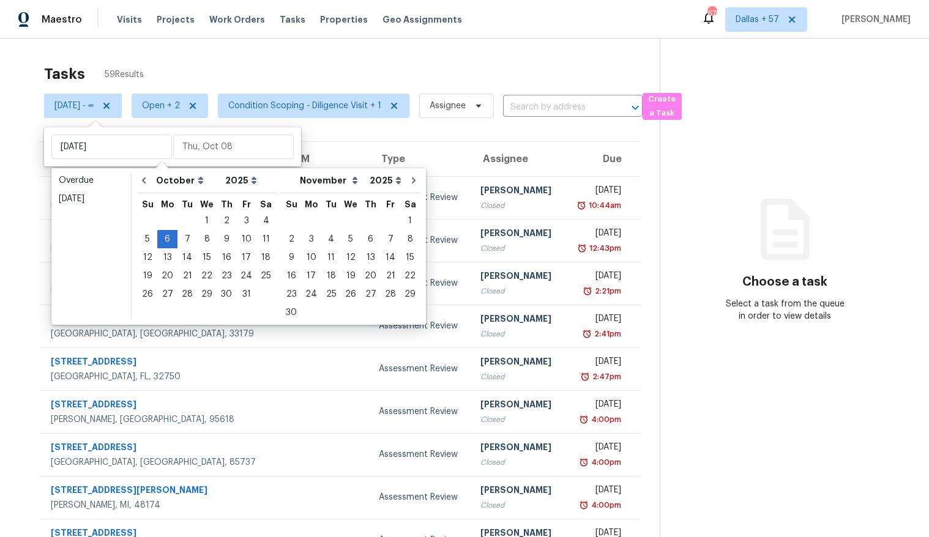
click at [29, 113] on section "Tasks 59 Results Mon, Oct 06 - ∞ Open + 2 Condition Scoping - Diligence Visit +…" at bounding box center [340, 348] width 640 height 580
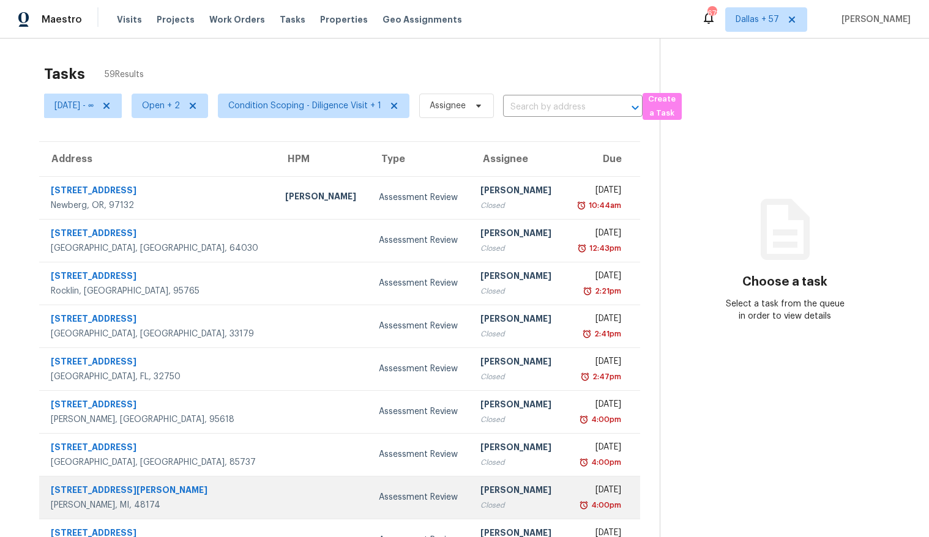
scroll to position [100, 0]
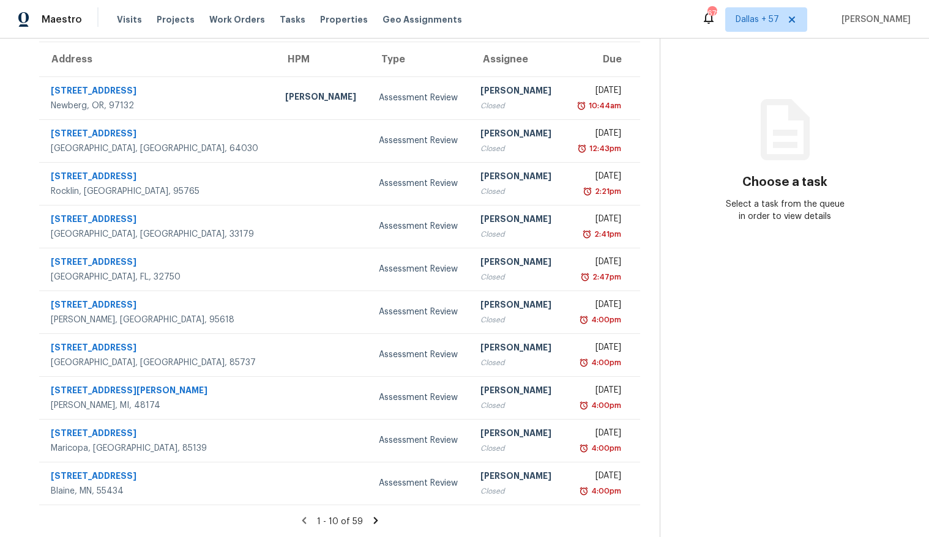
click at [381, 523] on icon at bounding box center [375, 520] width 11 height 11
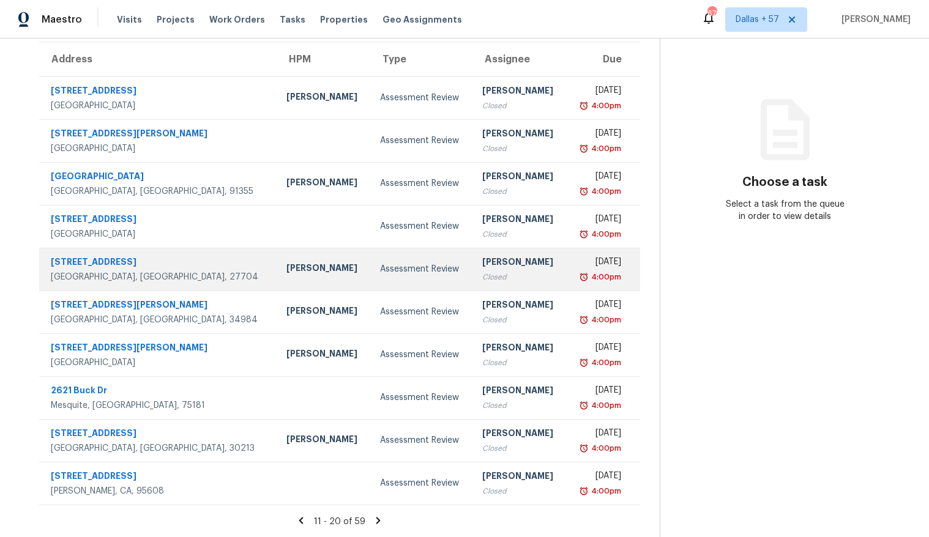
click at [277, 258] on td "Lee Privette" at bounding box center [324, 269] width 94 height 43
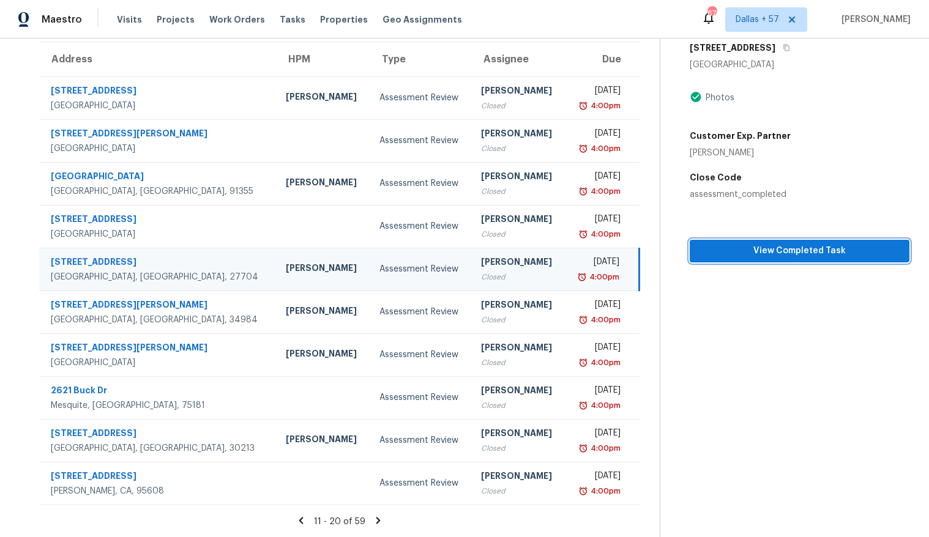
click at [734, 253] on span "View Completed Task" at bounding box center [800, 251] width 200 height 15
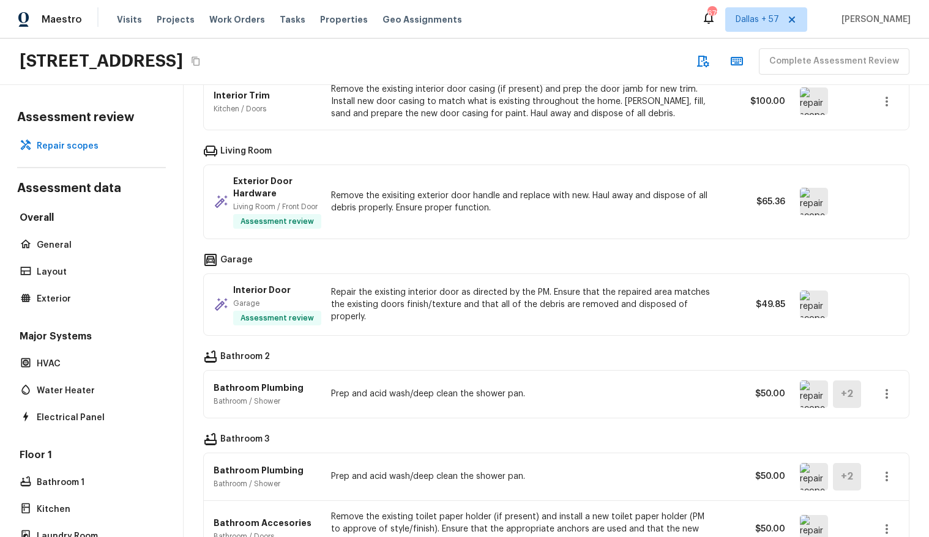
scroll to position [1102, 0]
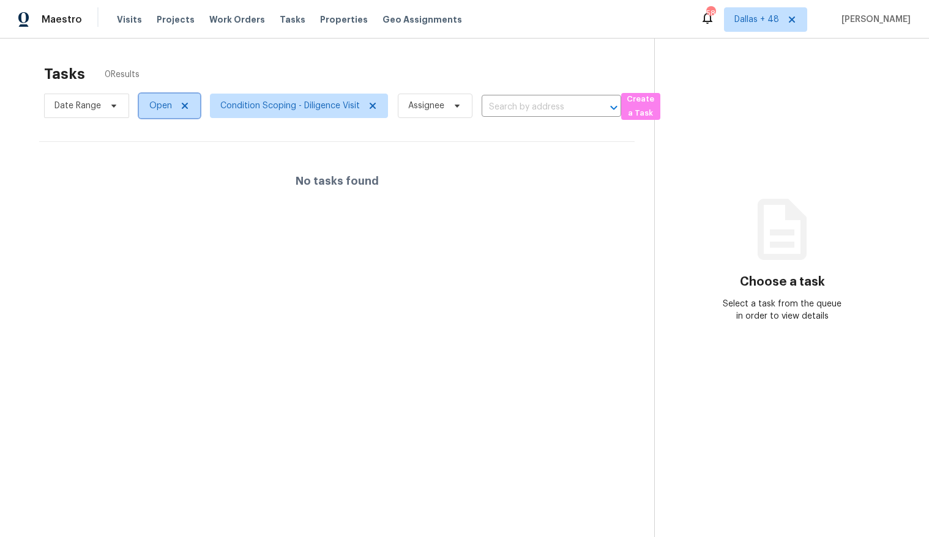
click at [155, 116] on span "Open" at bounding box center [169, 106] width 61 height 24
click at [157, 157] on label "Closed" at bounding box center [168, 158] width 44 height 12
click at [154, 157] on input "Closed" at bounding box center [150, 156] width 8 height 8
checkbox input "true"
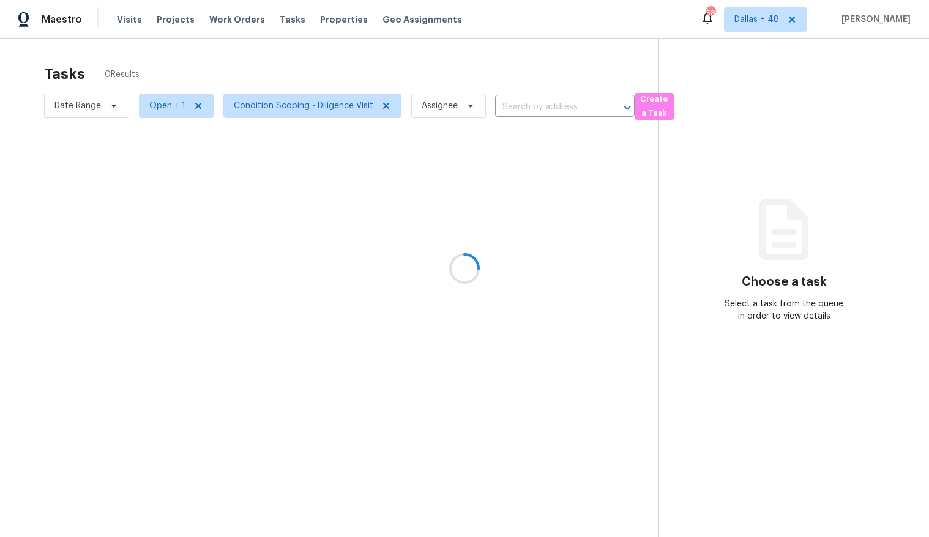
click at [218, 64] on div at bounding box center [464, 268] width 929 height 537
